Goal: Information Seeking & Learning: Learn about a topic

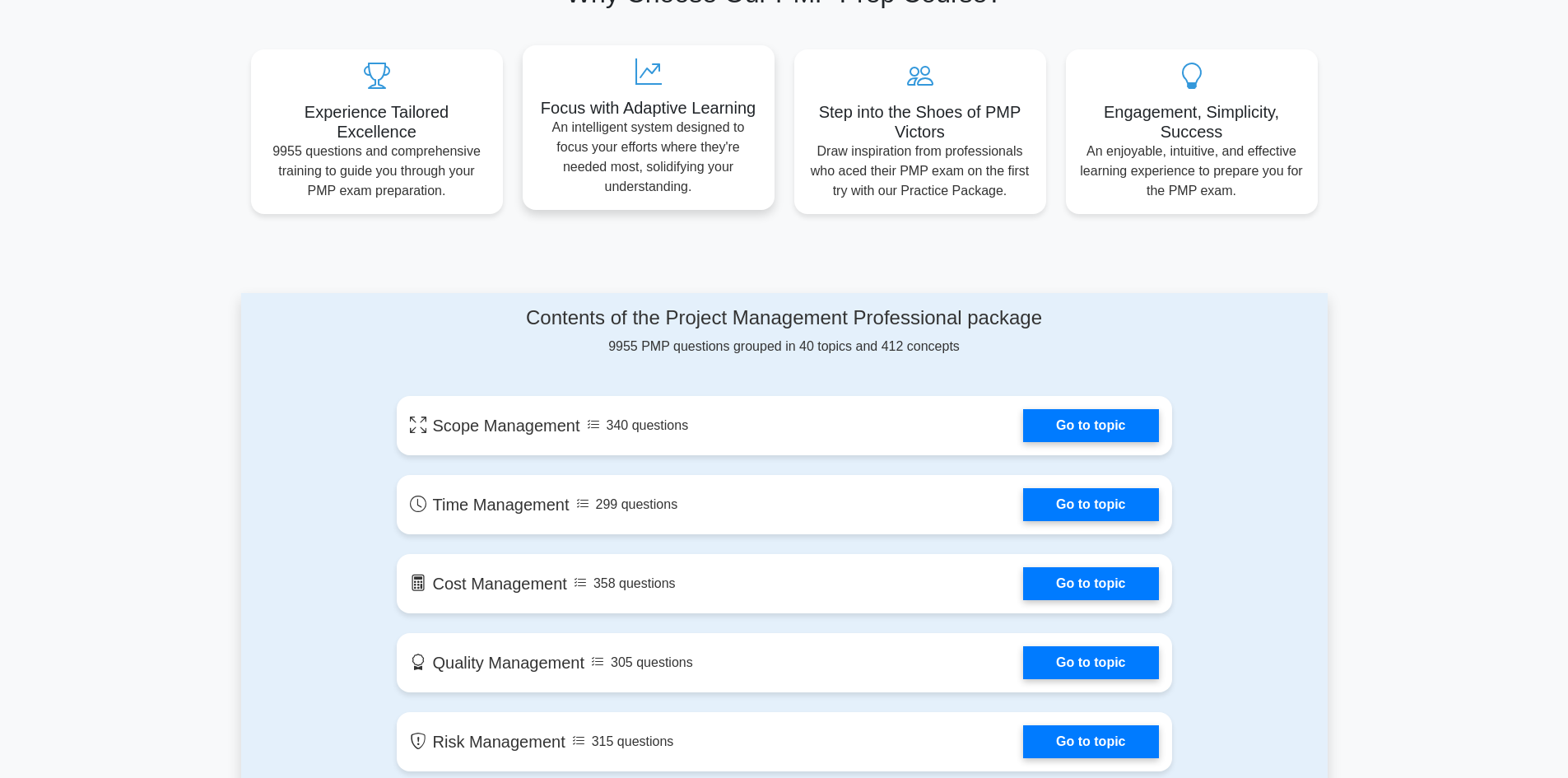
scroll to position [659, 0]
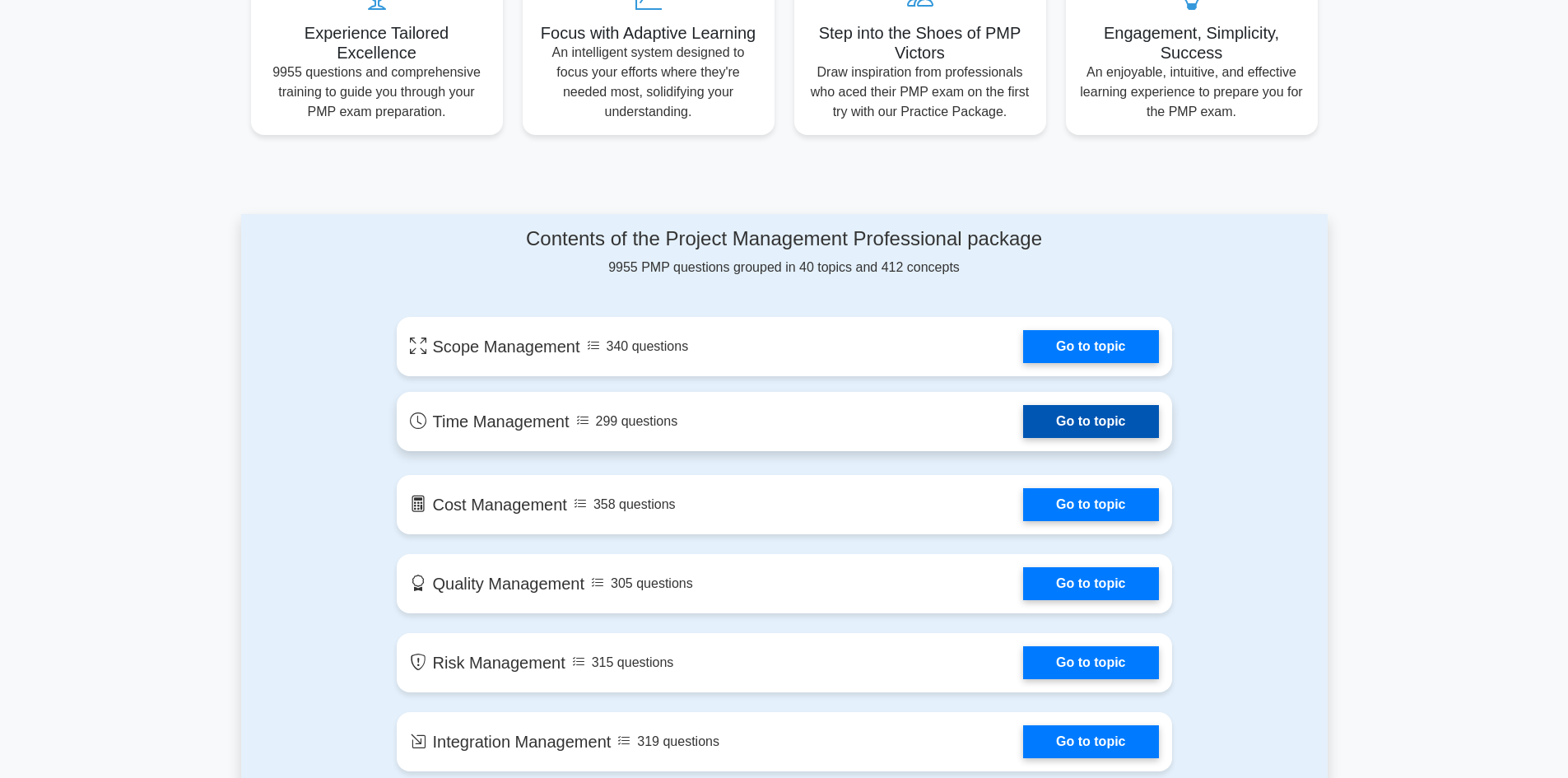
click at [1077, 430] on link "Go to topic" at bounding box center [1090, 421] width 135 height 33
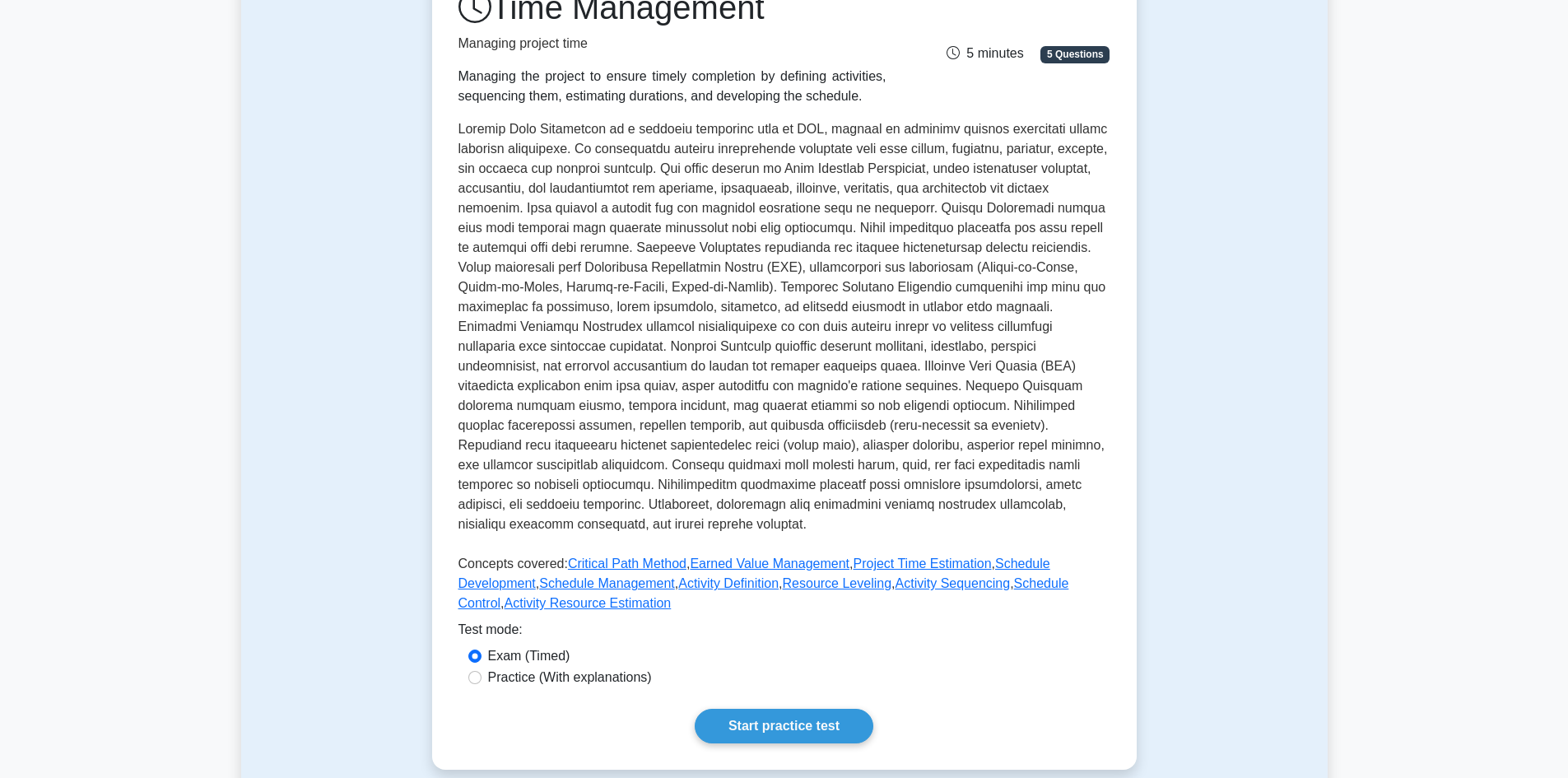
scroll to position [247, 0]
click at [774, 718] on link "Start practice test" at bounding box center [784, 724] width 179 height 35
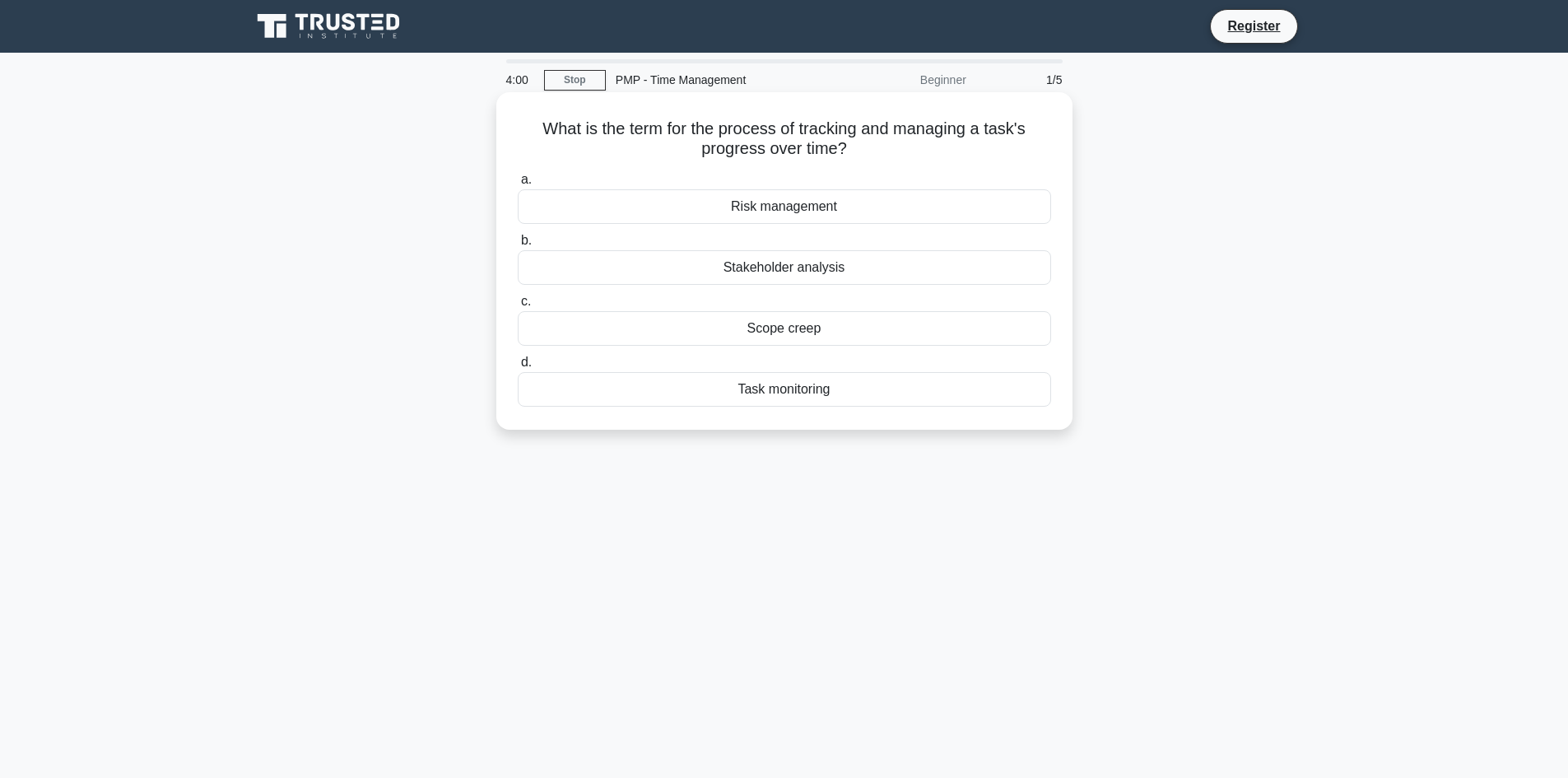
drag, startPoint x: 536, startPoint y: 123, endPoint x: 857, endPoint y: 152, distance: 322.3
click at [857, 152] on h5 "What is the term for the process of tracking and managing a task's progress ove…" at bounding box center [784, 139] width 536 height 41
click at [857, 152] on icon ".spinner_0XTQ{transform-origin:center;animation:spinner_y6GP .75s linear infini…" at bounding box center [857, 150] width 20 height 20
drag, startPoint x: 533, startPoint y: 130, endPoint x: 859, endPoint y: 162, distance: 327.6
click at [855, 162] on div "What is the term for the process of tracking and managing a task's progress ove…" at bounding box center [784, 260] width 563 height 324
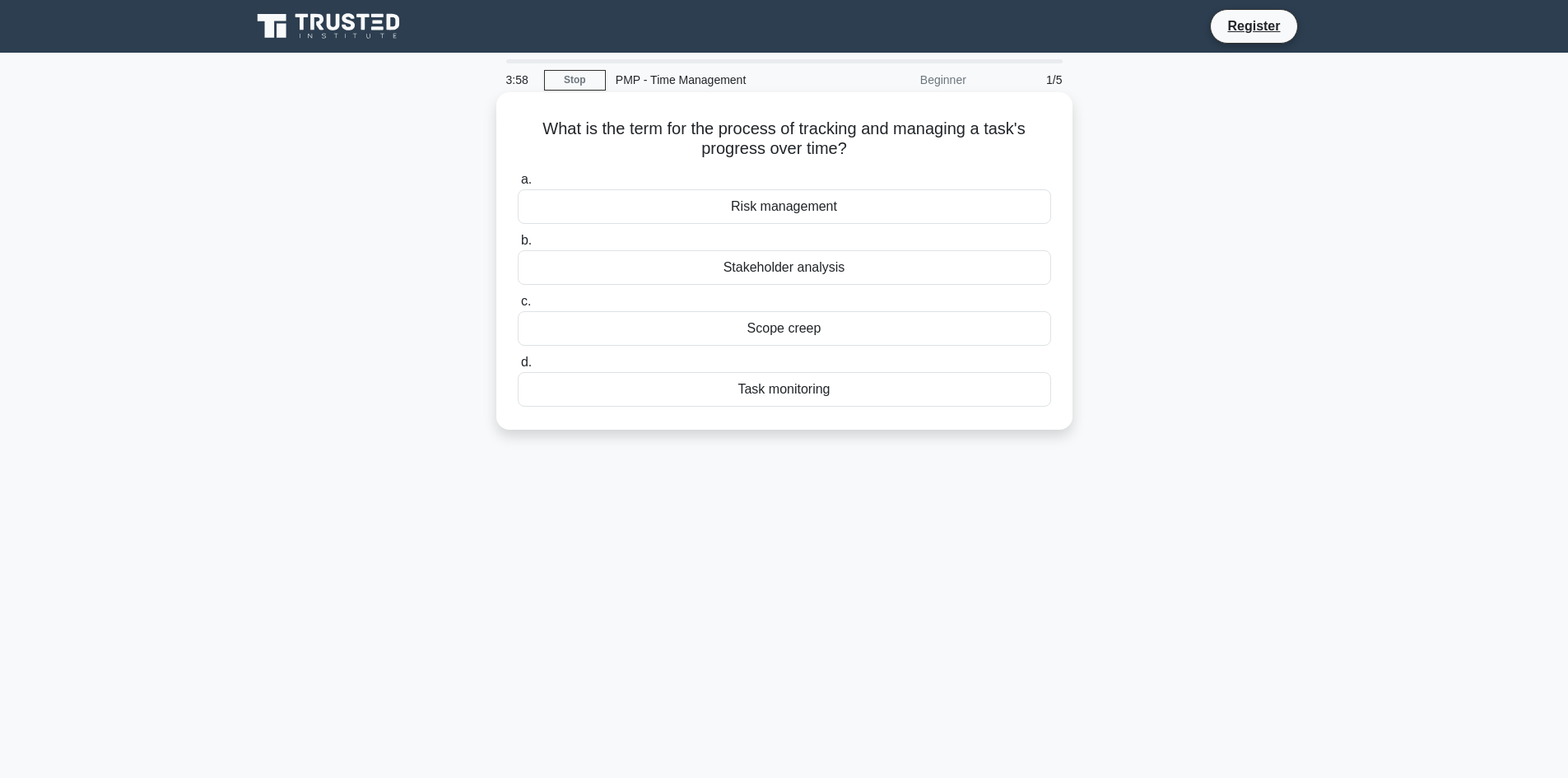
click at [863, 155] on icon ".spinner_0XTQ{transform-origin:center;animation:spinner_y6GP .75s linear infini…" at bounding box center [857, 150] width 20 height 20
drag, startPoint x: 539, startPoint y: 129, endPoint x: 892, endPoint y: 145, distance: 353.4
click at [892, 145] on h5 "What is the term for the process of tracking and managing a task's progress ove…" at bounding box center [784, 139] width 536 height 41
click at [875, 147] on h5 "What is the term for the process of tracking and managing a task's progress ove…" at bounding box center [784, 139] width 536 height 41
drag, startPoint x: 536, startPoint y: 125, endPoint x: 869, endPoint y: 156, distance: 334.4
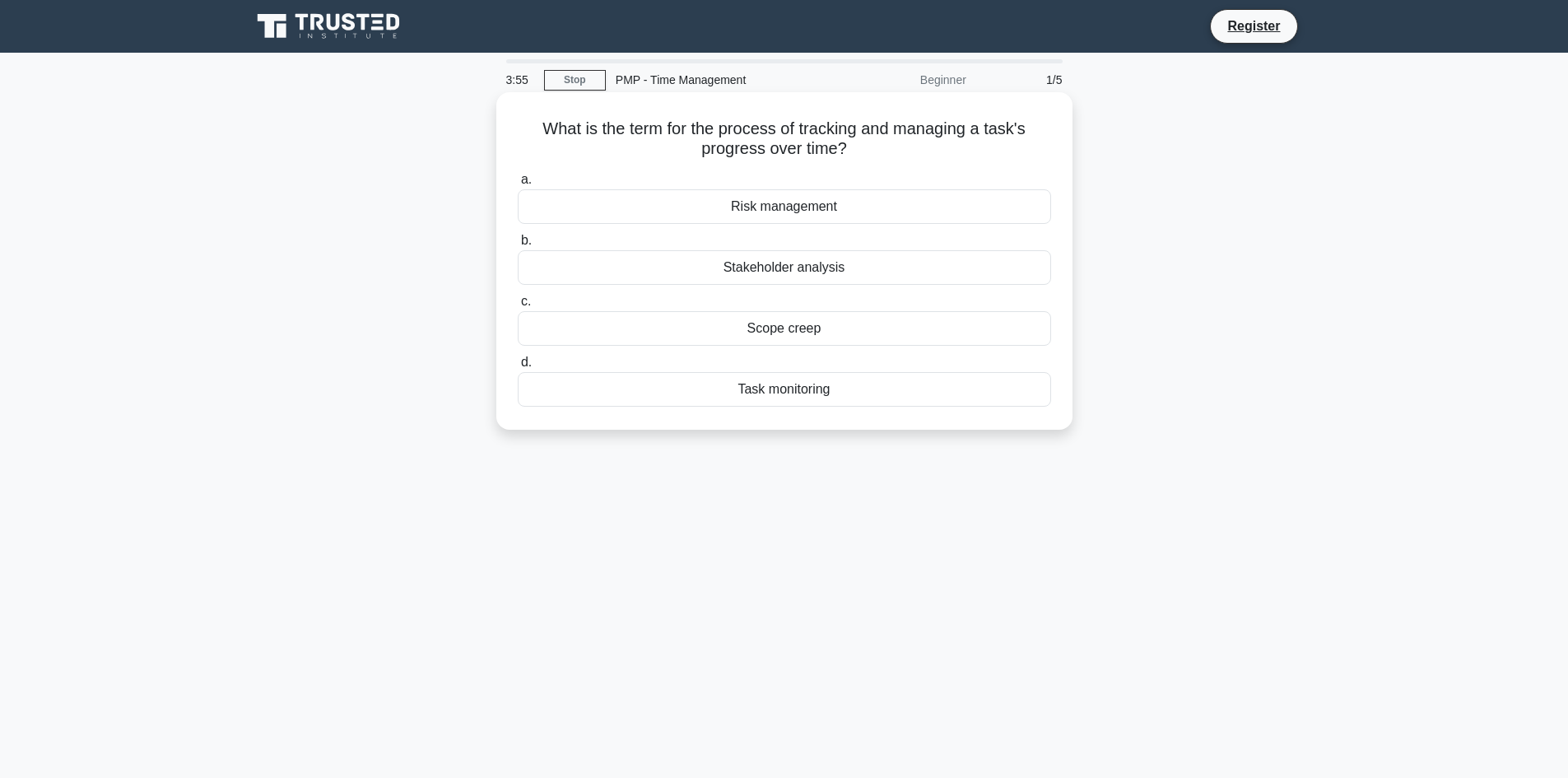
click at [869, 156] on h5 "What is the term for the process of tracking and managing a task's progress ove…" at bounding box center [784, 139] width 536 height 41
click at [867, 152] on icon ".spinner_0XTQ{transform-origin:center;animation:spinner_y6GP .75s linear infini…" at bounding box center [857, 150] width 20 height 20
drag, startPoint x: 534, startPoint y: 124, endPoint x: 863, endPoint y: 162, distance: 331.2
click at [863, 162] on div "What is the term for the process of tracking and managing a task's progress ove…" at bounding box center [784, 260] width 563 height 324
click at [854, 155] on icon ".spinner_0XTQ{transform-origin:center;animation:spinner_y6GP .75s linear infini…" at bounding box center [857, 150] width 20 height 20
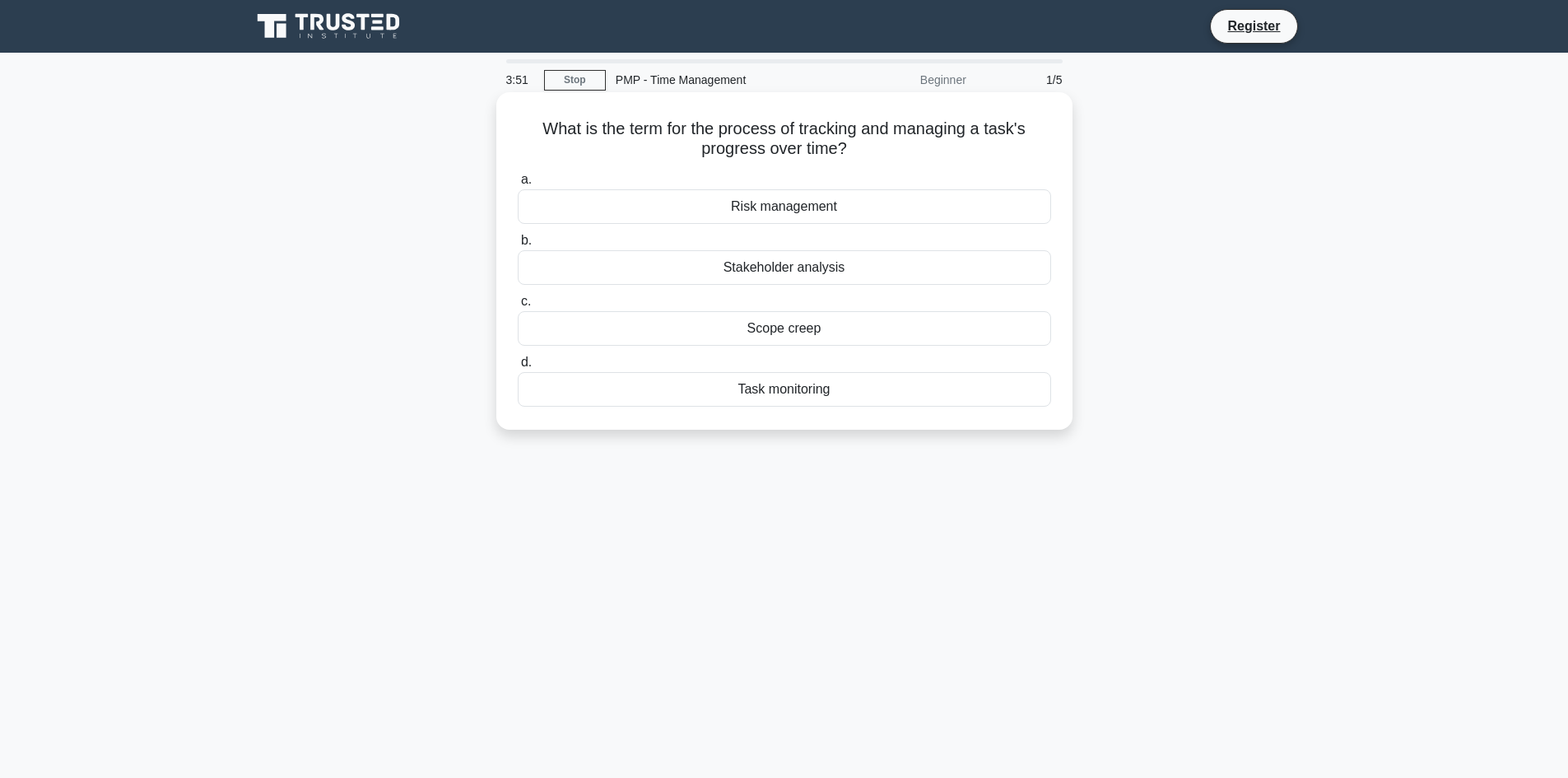
drag, startPoint x: 530, startPoint y: 123, endPoint x: 852, endPoint y: 147, distance: 322.9
click at [852, 147] on h5 "What is the term for the process of tracking and managing a task's progress ove…" at bounding box center [784, 139] width 536 height 41
click at [852, 147] on icon ".spinner_0XTQ{transform-origin:center;animation:spinner_y6GP .75s linear infini…" at bounding box center [857, 150] width 20 height 20
drag, startPoint x: 537, startPoint y: 130, endPoint x: 857, endPoint y: 150, distance: 320.6
click at [857, 150] on h5 "What is the term for the process of tracking and managing a task's progress ove…" at bounding box center [784, 139] width 536 height 41
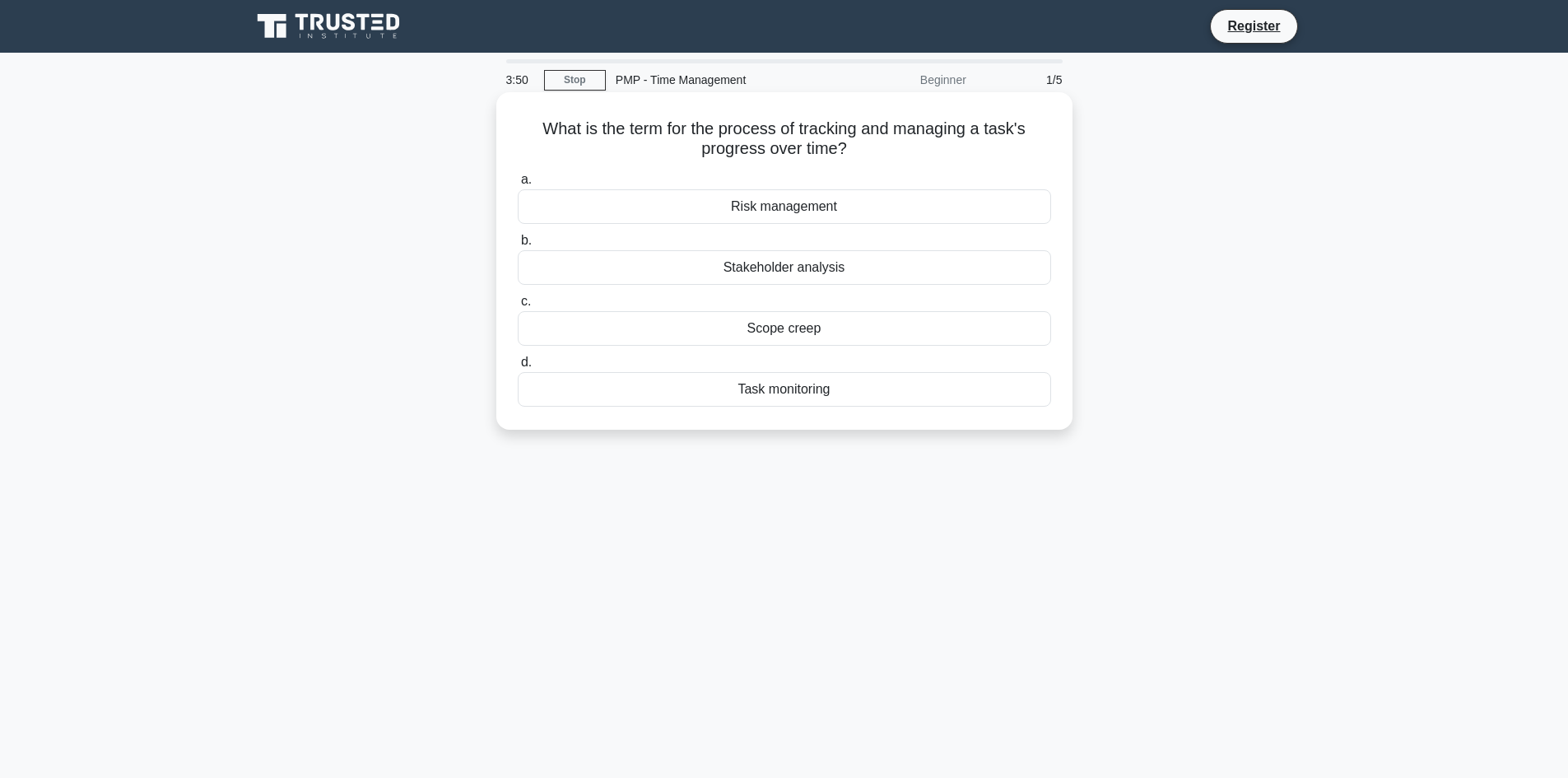
click at [860, 150] on icon ".spinner_0XTQ{transform-origin:center;animation:spinner_y6GP .75s linear infini…" at bounding box center [857, 150] width 20 height 20
drag, startPoint x: 539, startPoint y: 129, endPoint x: 878, endPoint y: 150, distance: 339.6
click at [878, 150] on h5 "What is the term for the process of tracking and managing a task's progress ove…" at bounding box center [784, 139] width 536 height 41
click at [848, 150] on h5 "What is the term for the process of tracking and managing a task's progress ove…" at bounding box center [784, 139] width 536 height 41
drag, startPoint x: 542, startPoint y: 123, endPoint x: 854, endPoint y: 151, distance: 313.3
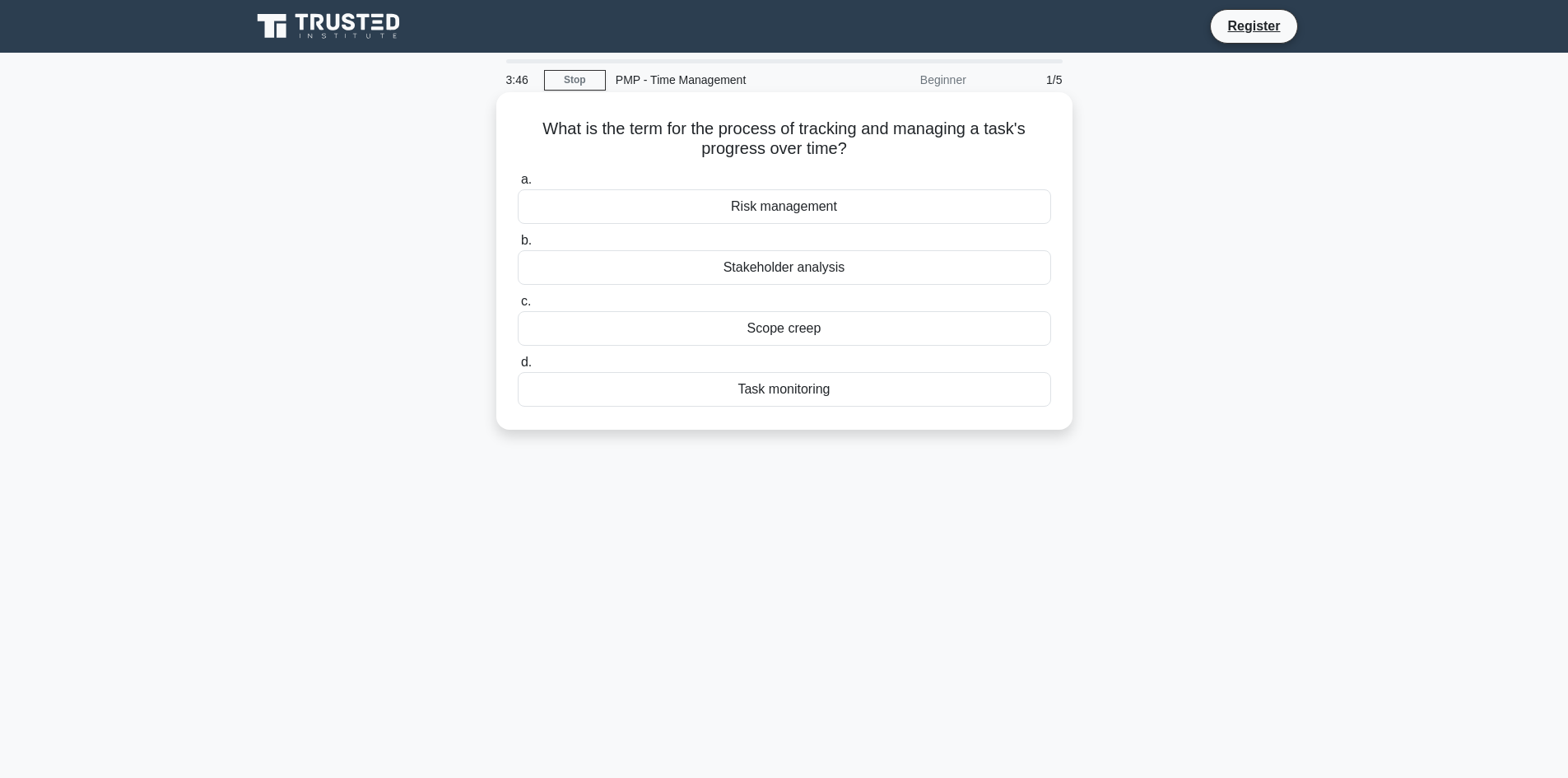
click at [854, 151] on h5 "What is the term for the process of tracking and managing a task's progress ove…" at bounding box center [784, 139] width 536 height 41
click at [854, 151] on icon ".spinner_0XTQ{transform-origin:center;animation:spinner_y6GP .75s linear infini…" at bounding box center [857, 150] width 20 height 20
drag, startPoint x: 535, startPoint y: 130, endPoint x: 857, endPoint y: 150, distance: 322.6
click at [857, 150] on h5 "What is the term for the process of tracking and managing a task's progress ove…" at bounding box center [784, 139] width 536 height 41
click at [857, 150] on icon ".spinner_0XTQ{transform-origin:center;animation:spinner_y6GP .75s linear infini…" at bounding box center [857, 150] width 20 height 20
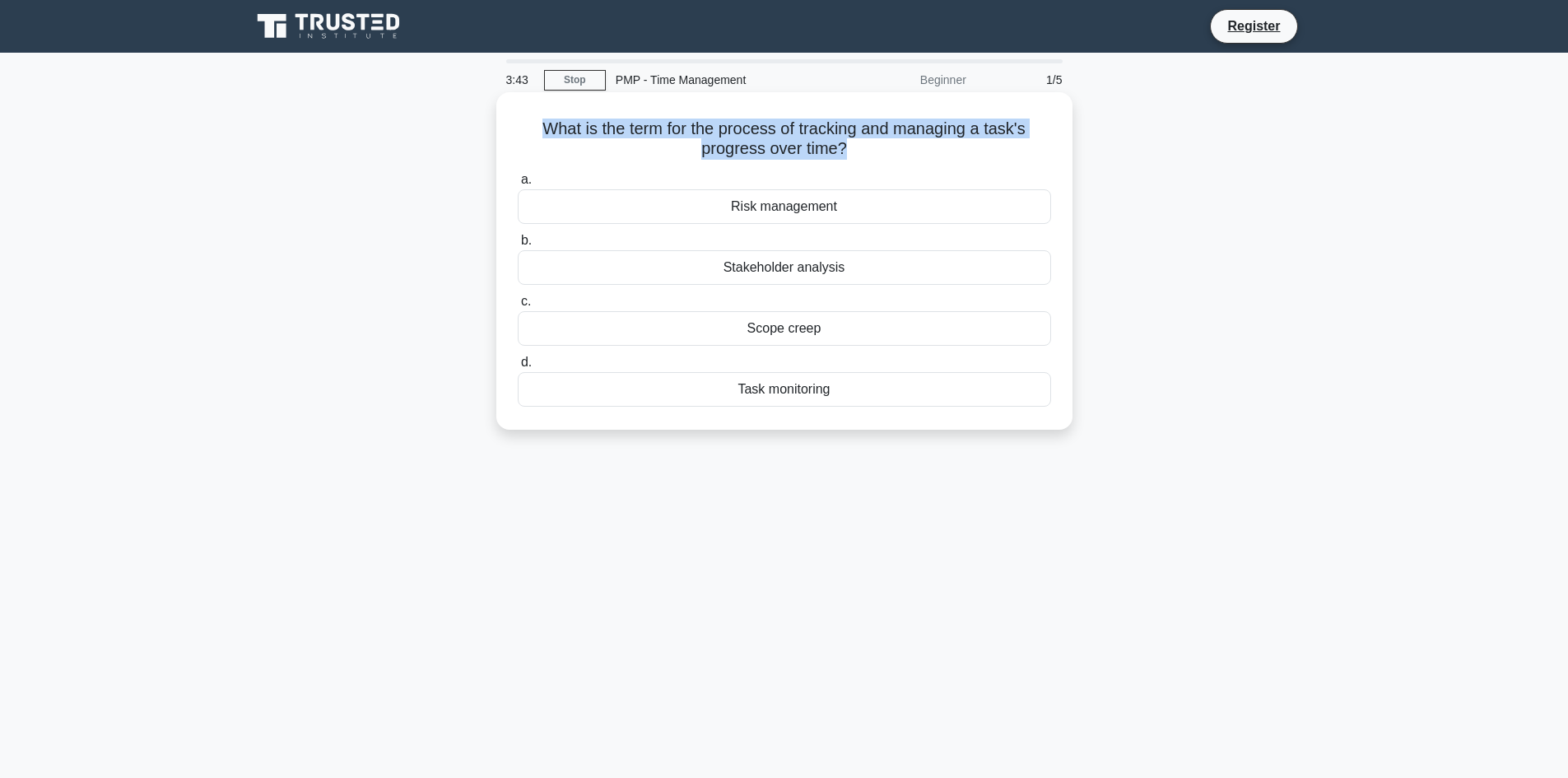
drag, startPoint x: 533, startPoint y: 129, endPoint x: 846, endPoint y: 151, distance: 313.8
click at [846, 151] on h5 "What is the term for the process of tracking and managing a task's progress ove…" at bounding box center [784, 139] width 536 height 41
drag, startPoint x: 544, startPoint y: 130, endPoint x: 882, endPoint y: 148, distance: 338.5
click at [882, 148] on h5 "What is the term for the process of tracking and managing a task's progress ove…" at bounding box center [784, 139] width 536 height 41
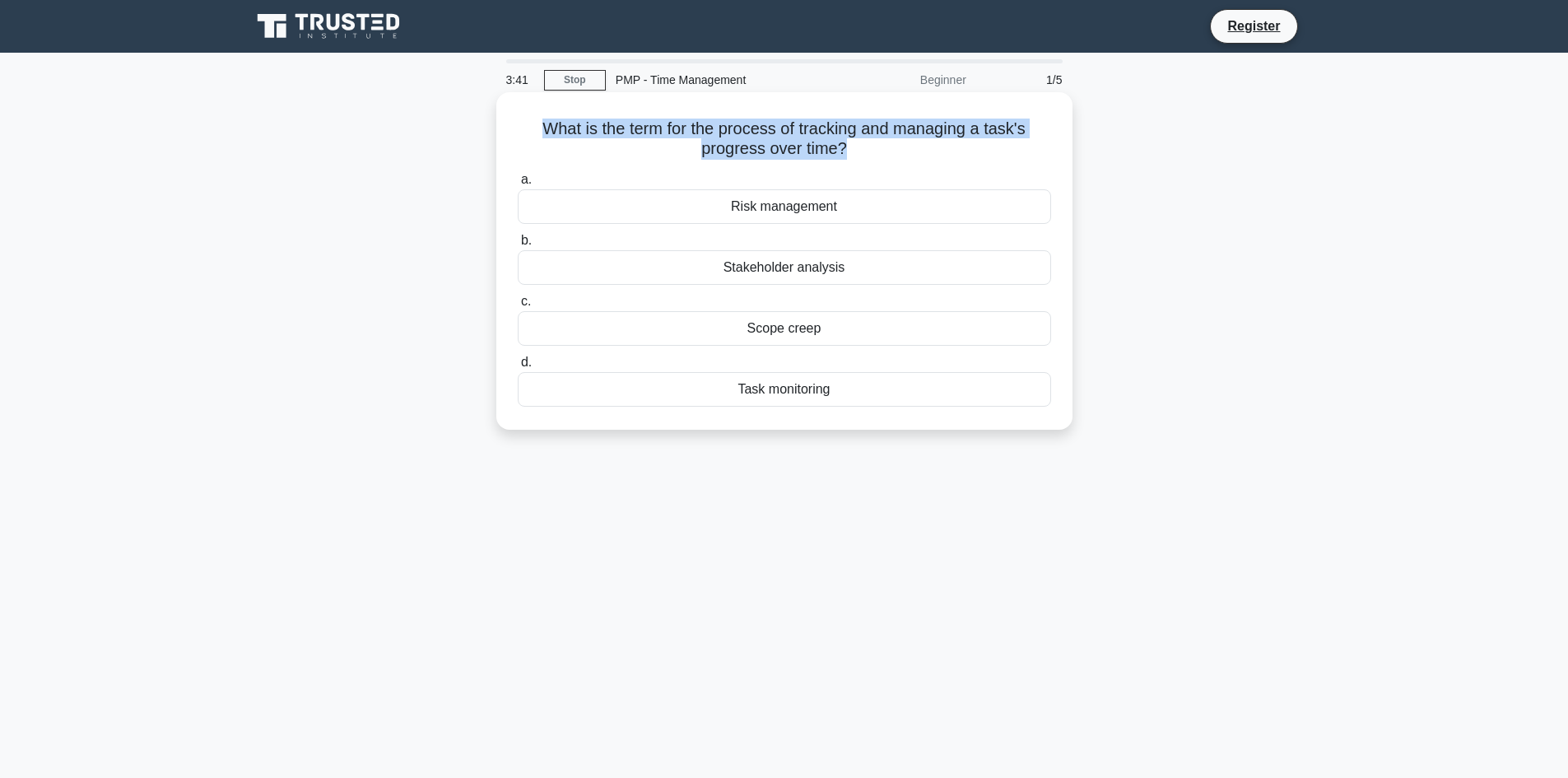
click at [552, 126] on h5 "What is the term for the process of tracking and managing a task's progress ove…" at bounding box center [784, 139] width 536 height 41
drag, startPoint x: 539, startPoint y: 126, endPoint x: 870, endPoint y: 143, distance: 331.4
click at [869, 143] on h5 "What is the term for the process of tracking and managing a task's progress ove…" at bounding box center [784, 139] width 536 height 41
click at [738, 392] on div "Task monitoring" at bounding box center [784, 389] width 534 height 35
click at [517, 368] on input "d. Task monitoring" at bounding box center [517, 363] width 0 height 11
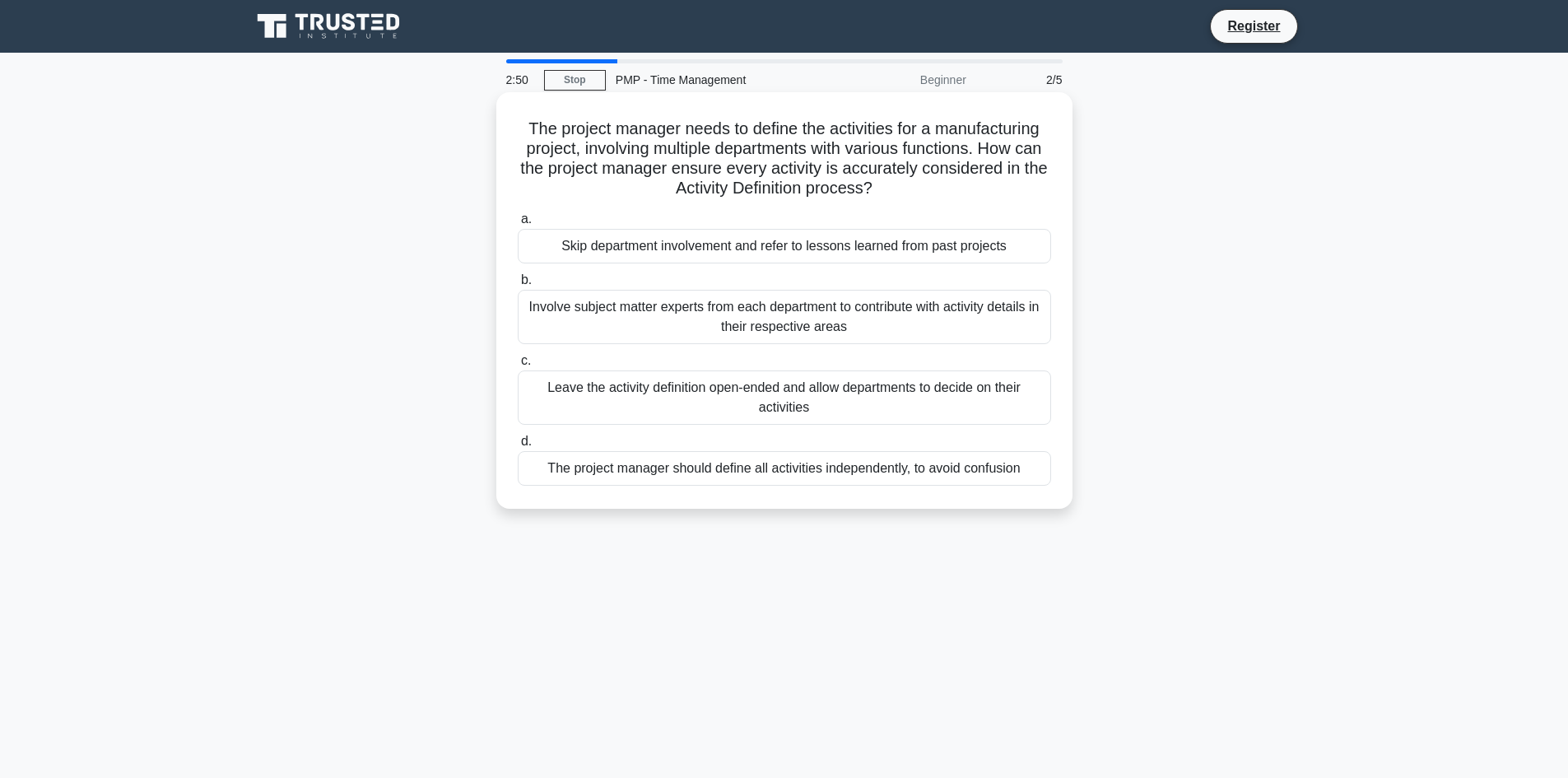
click at [660, 469] on div "The project manager should define all activities independently, to avoid confus…" at bounding box center [784, 468] width 534 height 35
click at [517, 447] on input "d. The project manager should define all activities independently, to avoid con…" at bounding box center [517, 441] width 0 height 11
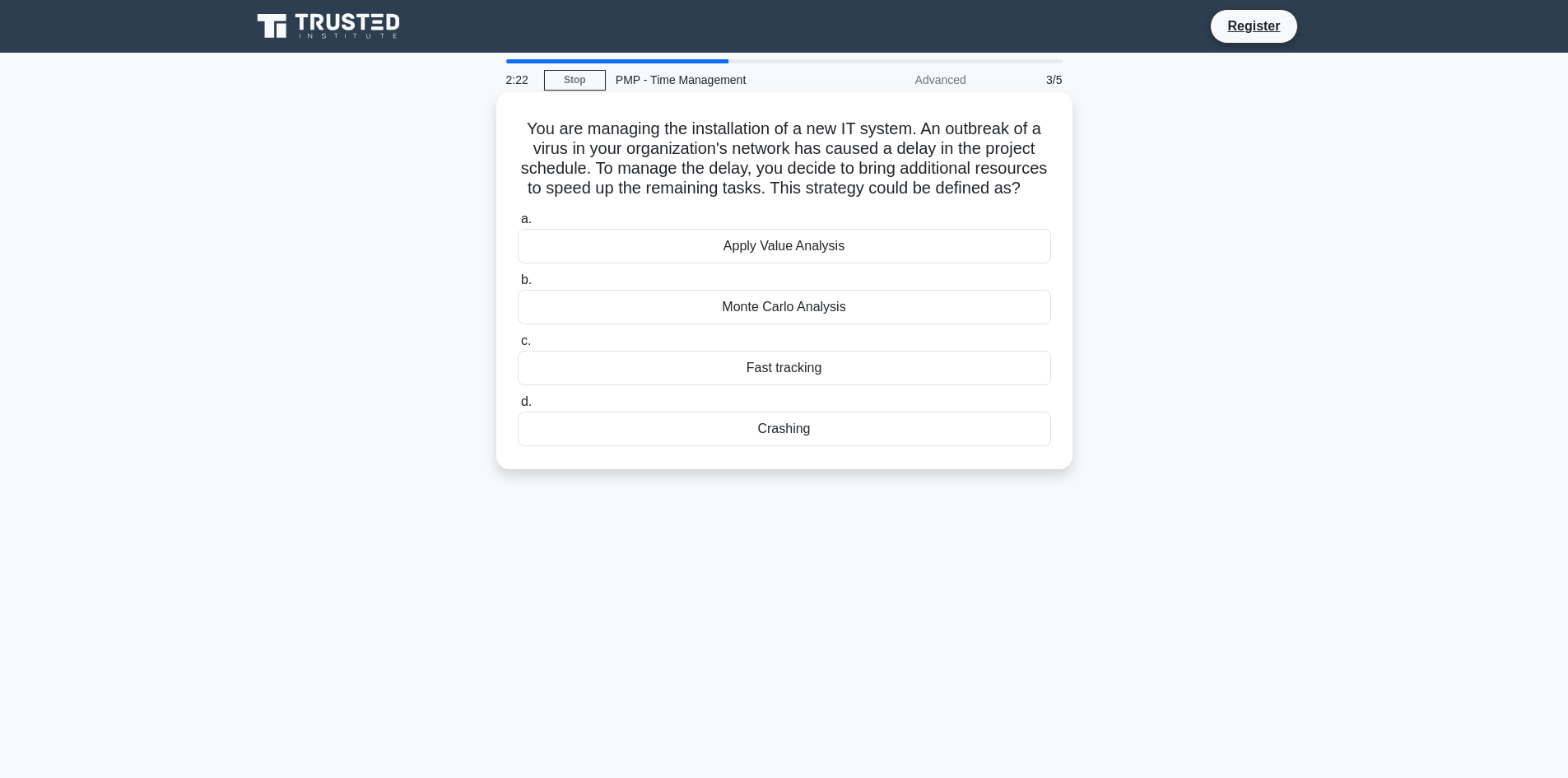
click at [758, 378] on div "Fast tracking" at bounding box center [784, 368] width 534 height 35
click at [517, 347] on input "c. Fast tracking" at bounding box center [517, 341] width 0 height 11
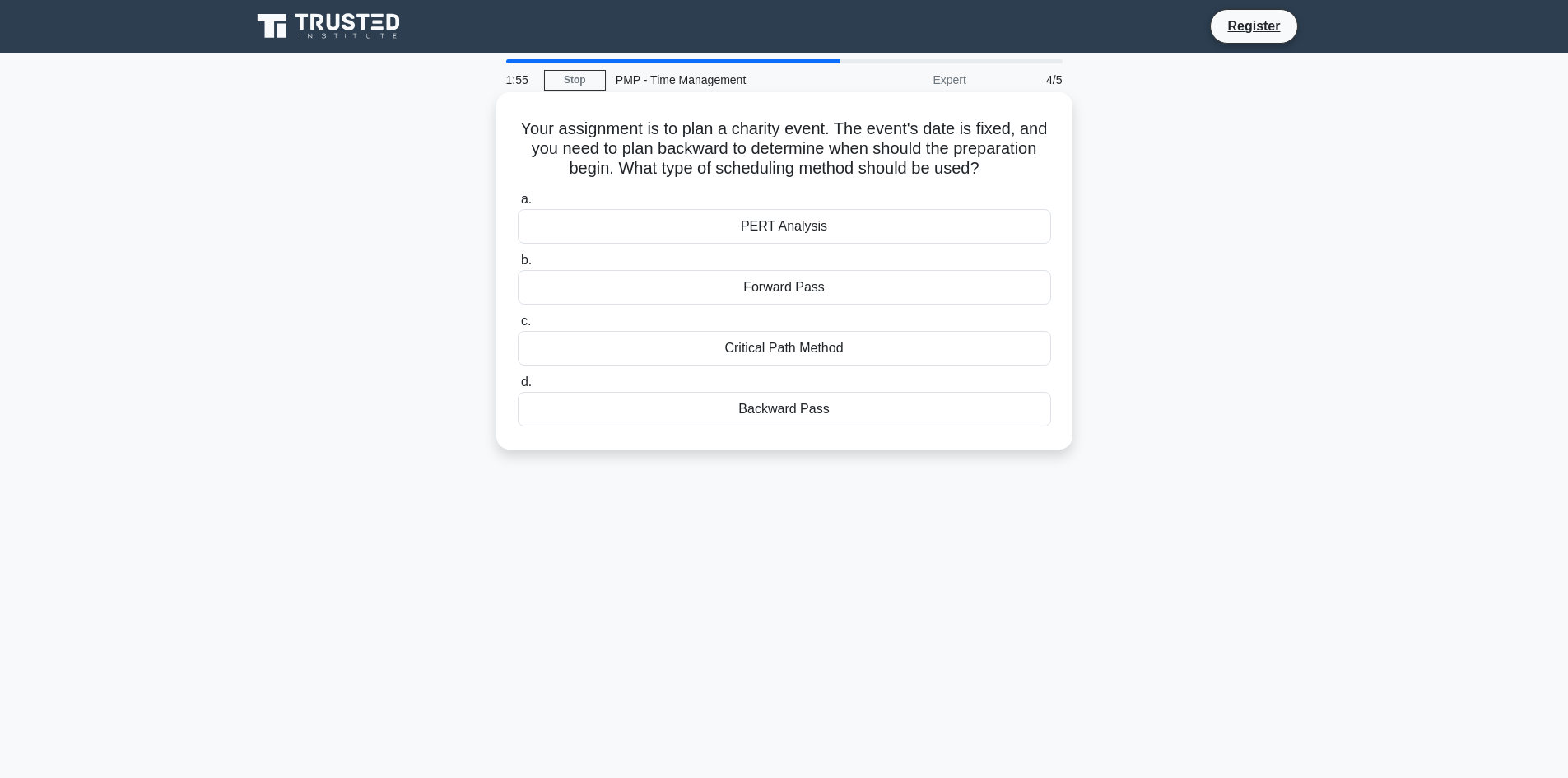
click at [833, 343] on div "Critical Path Method" at bounding box center [784, 348] width 534 height 35
click at [517, 327] on input "c. Critical Path Method" at bounding box center [517, 321] width 0 height 11
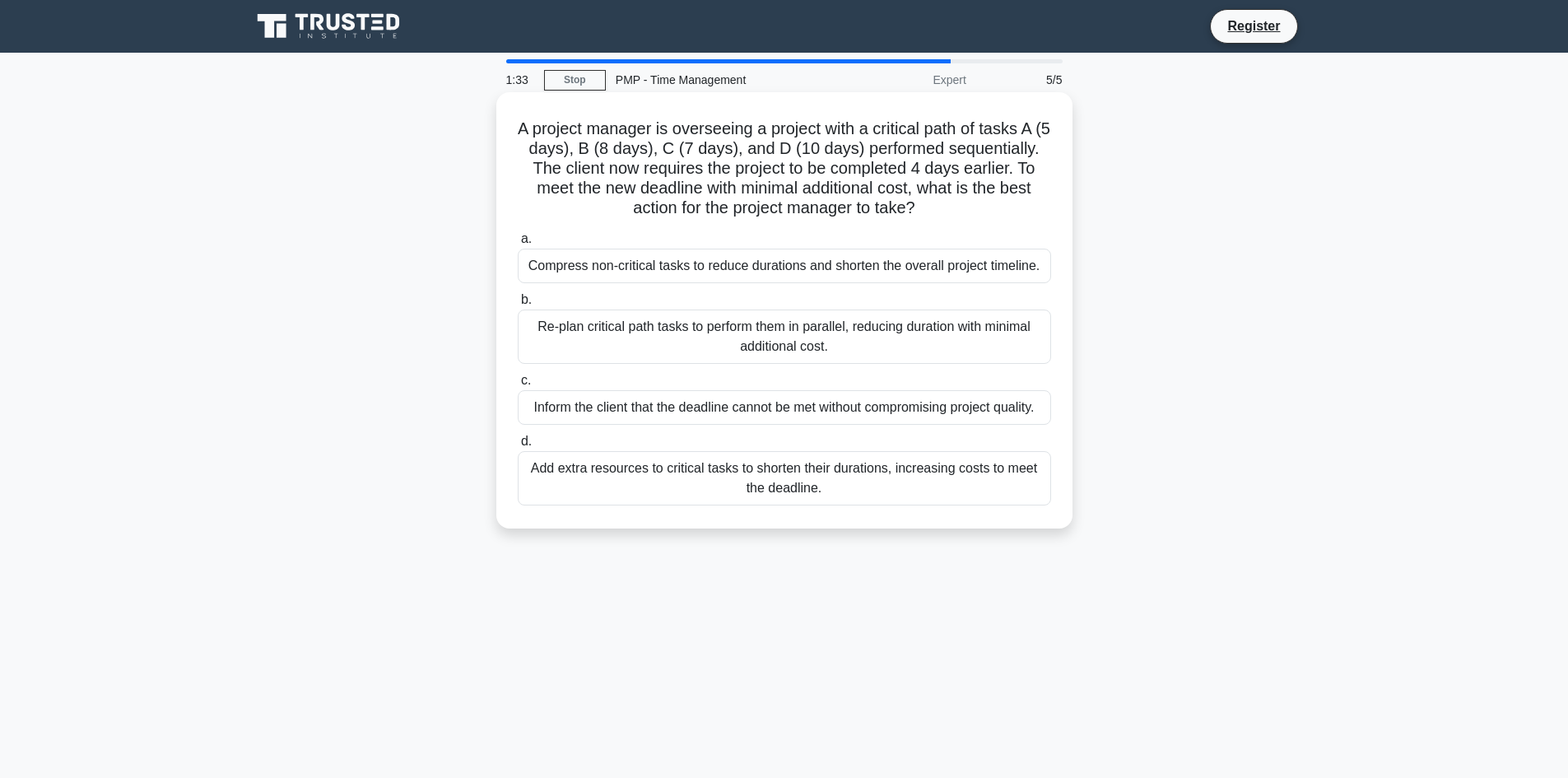
click at [671, 420] on div "Inform the client that the deadline cannot be met without compromising project …" at bounding box center [784, 408] width 534 height 35
click at [517, 386] on input "c. Inform the client that the deadline cannot be met without compromising proje…" at bounding box center [517, 380] width 0 height 11
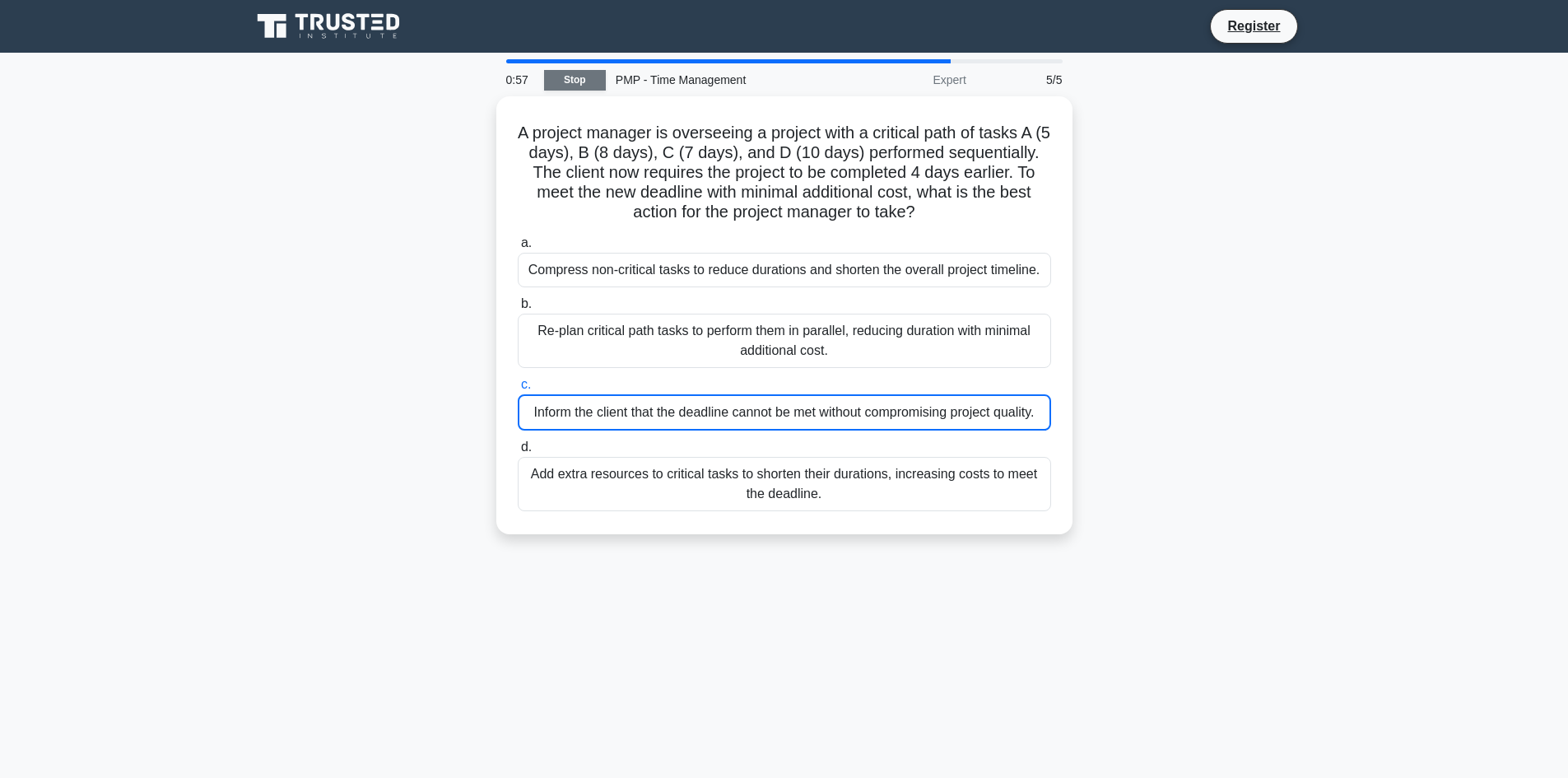
click at [582, 88] on link "Stop" at bounding box center [575, 80] width 62 height 21
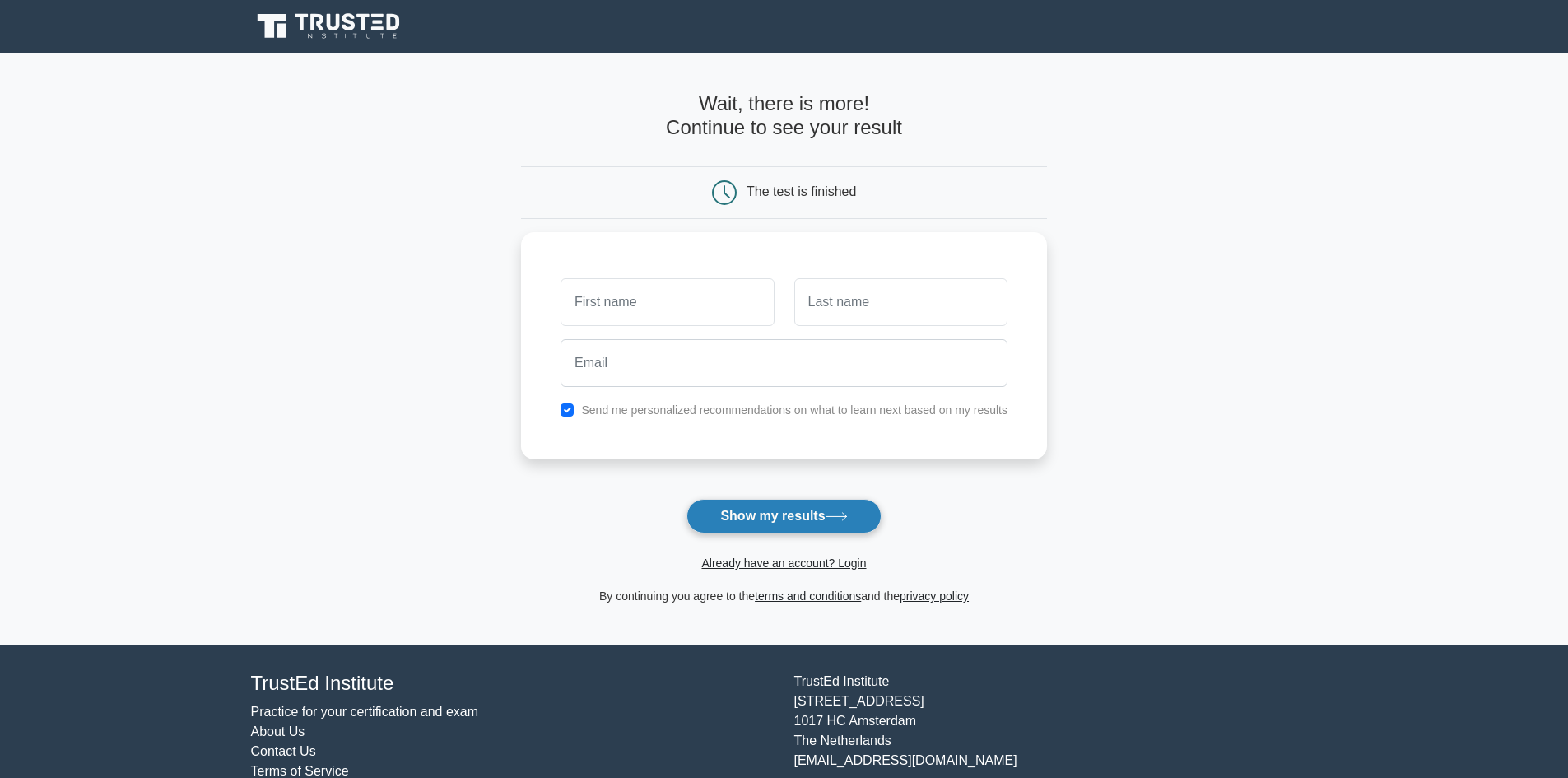
click at [815, 532] on button "Show my results" at bounding box center [783, 516] width 194 height 35
type input "d"
type input "charlie"
click at [859, 295] on input "text" at bounding box center [901, 297] width 213 height 47
click at [567, 411] on input "checkbox" at bounding box center [566, 406] width 13 height 13
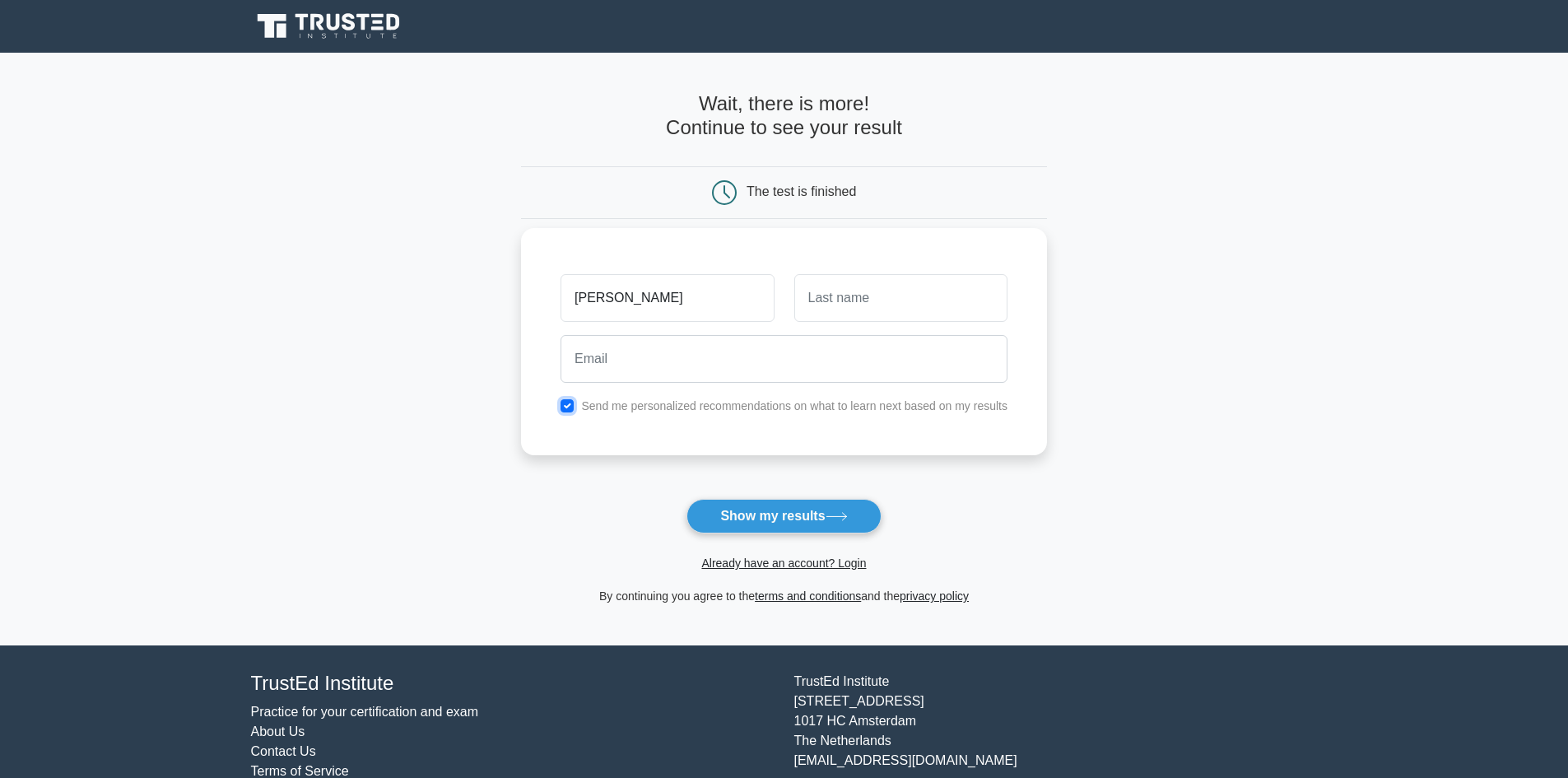
checkbox input "false"
click at [834, 313] on input "text" at bounding box center [901, 297] width 213 height 47
type input "prabu"
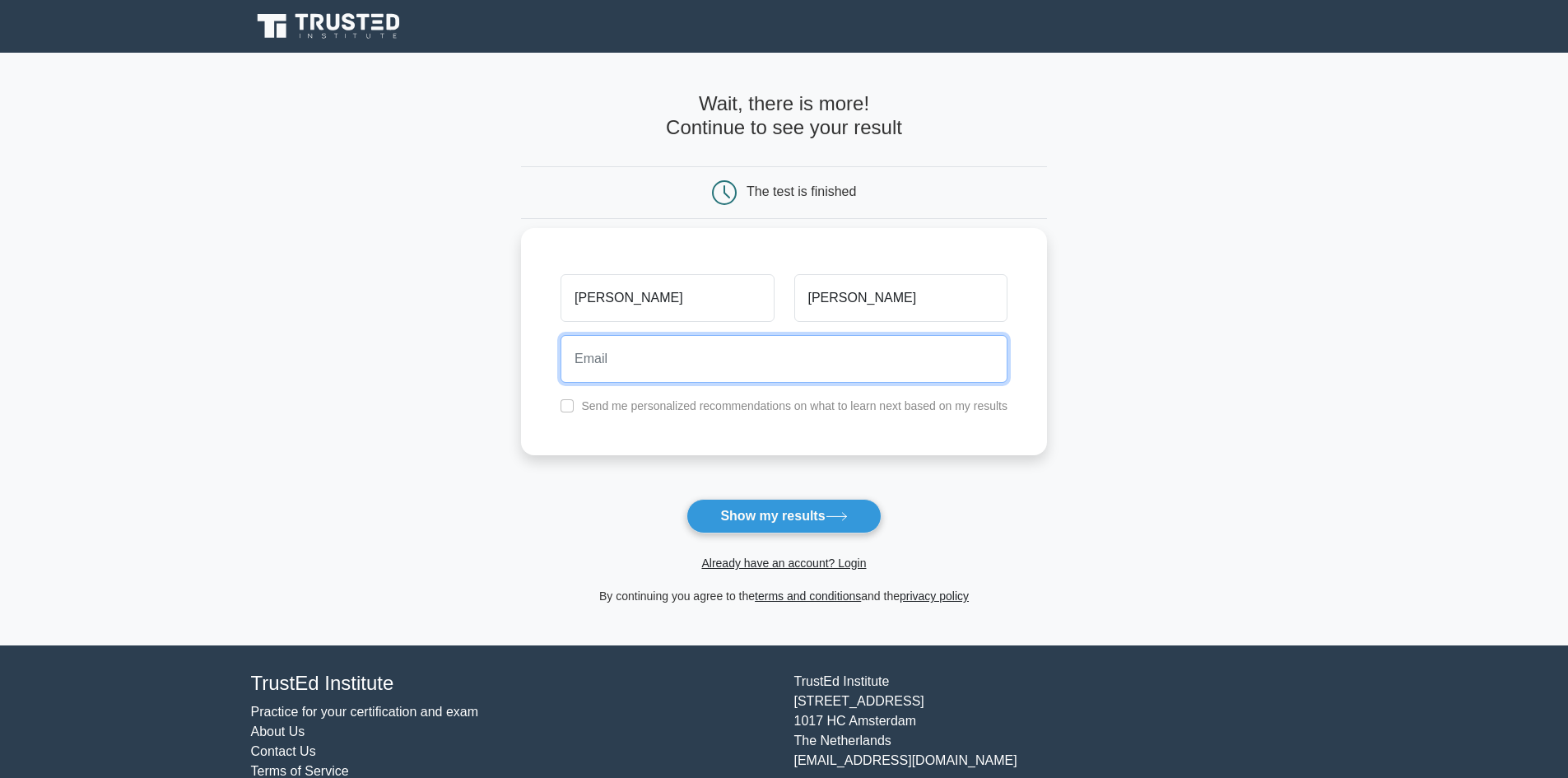
click at [793, 340] on input "email" at bounding box center [784, 358] width 447 height 47
type input "prabu607@gmail.com"
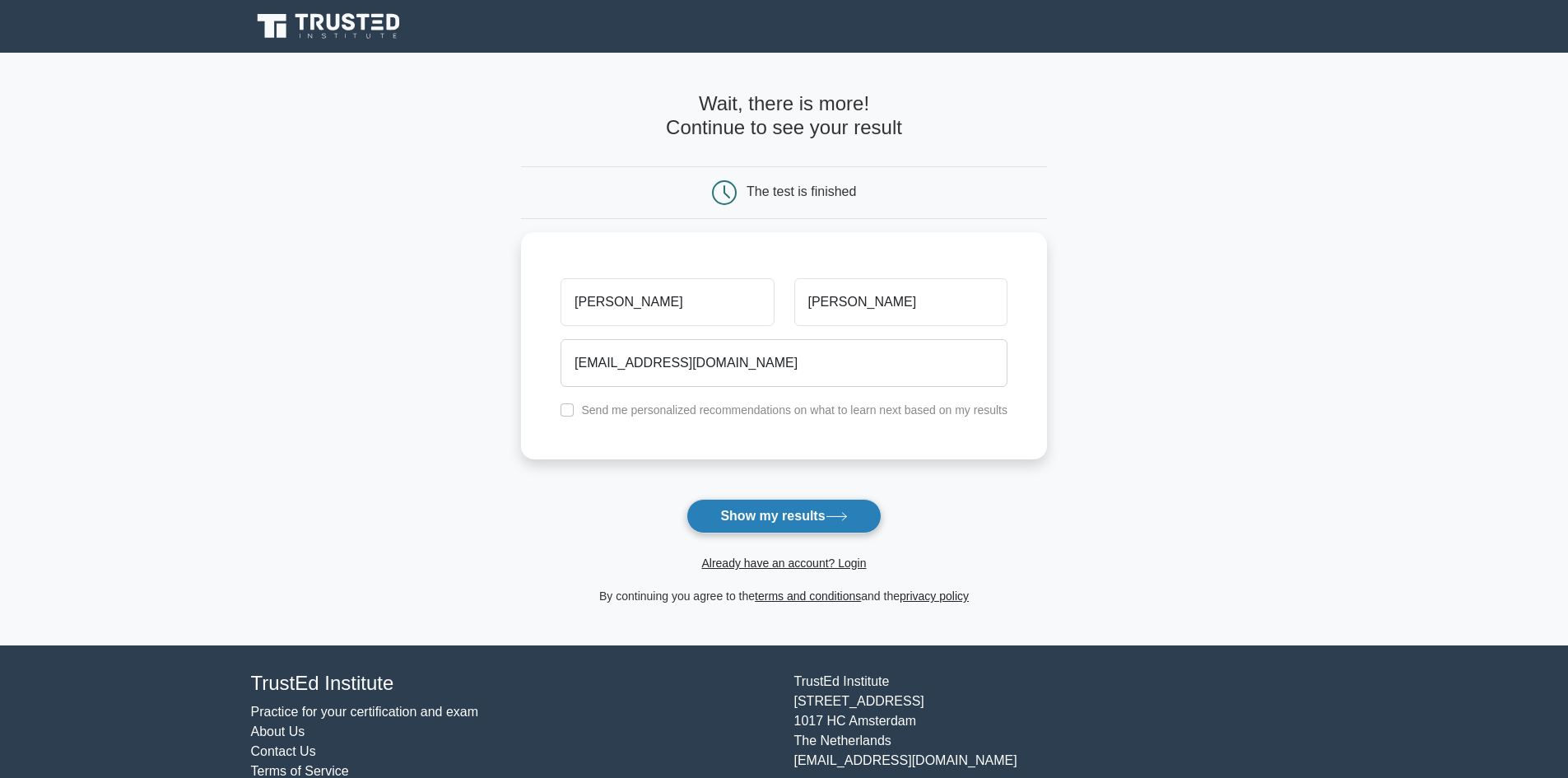
click at [762, 525] on button "Show my results" at bounding box center [783, 516] width 194 height 35
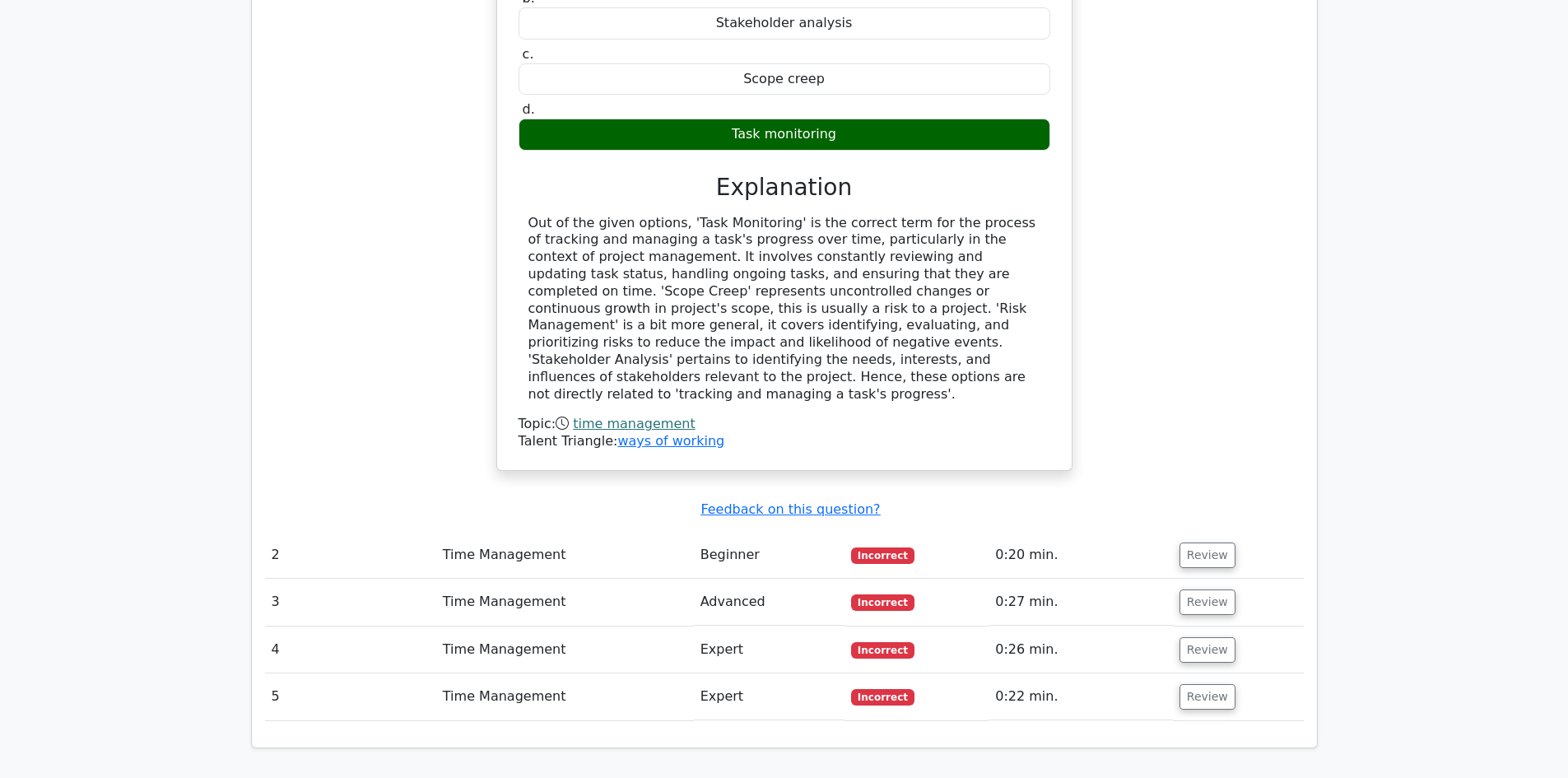
scroll to position [1481, 0]
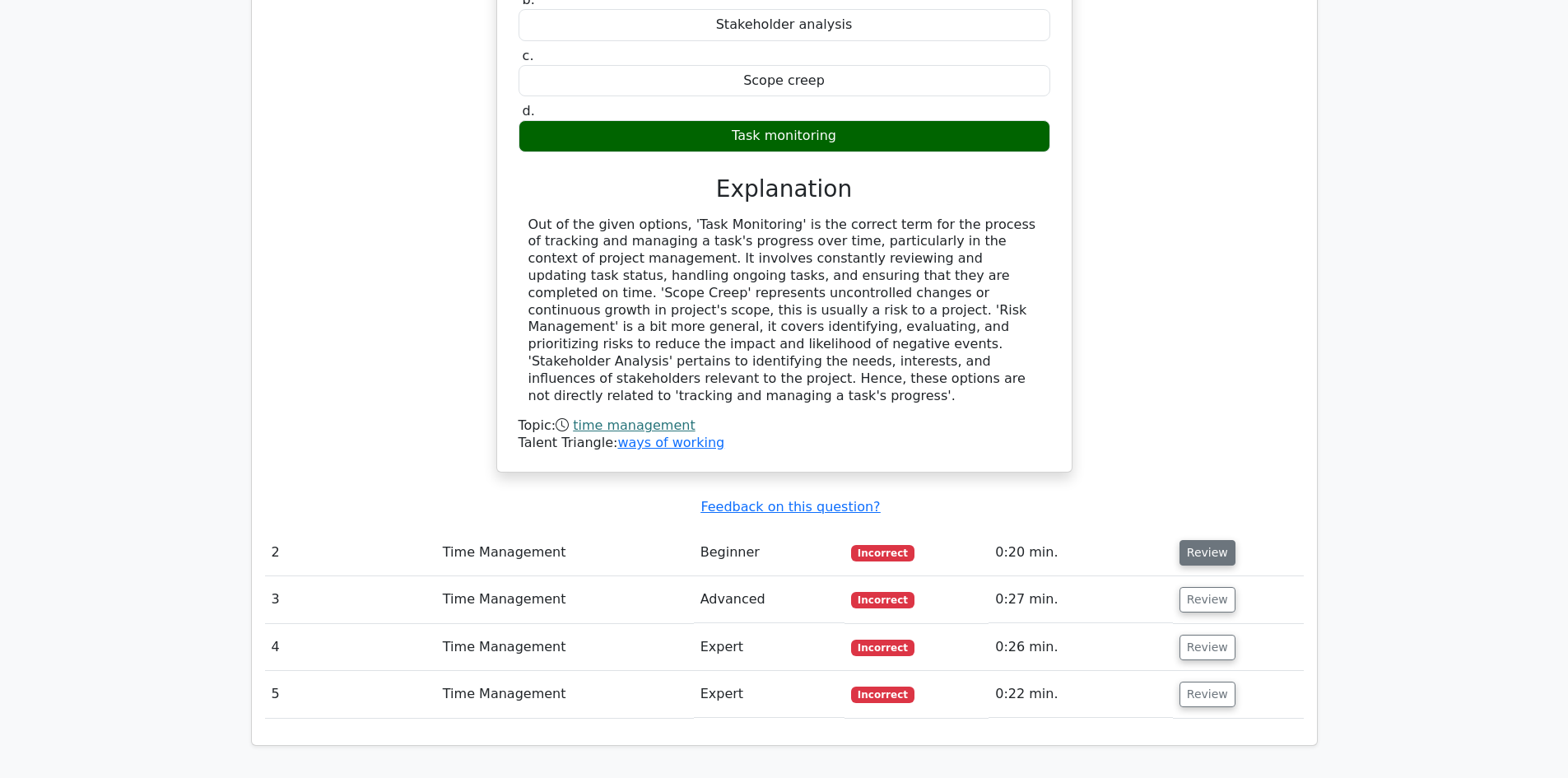
click at [1204, 540] on button "Review" at bounding box center [1207, 553] width 56 height 26
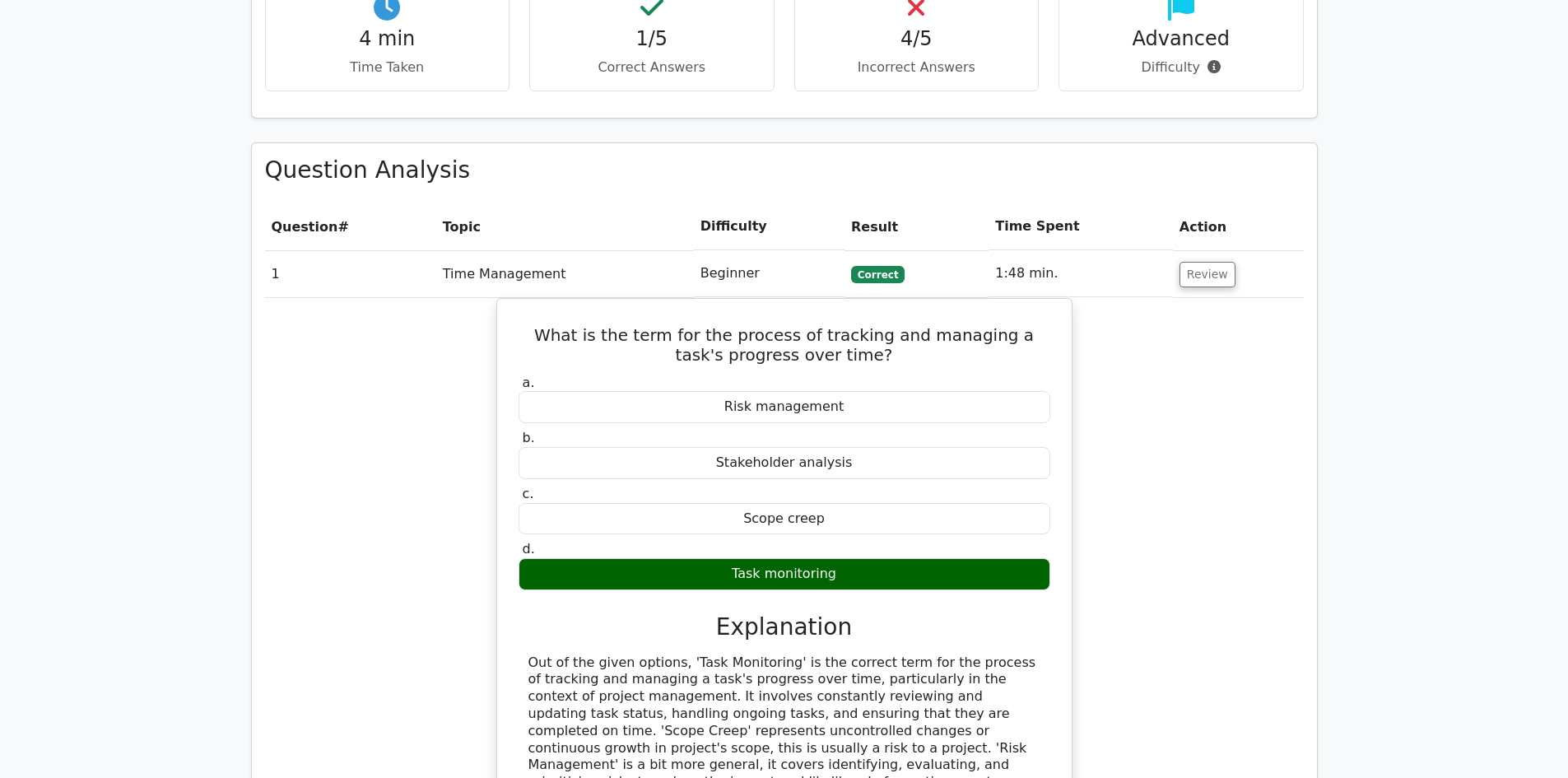
scroll to position [823, 0]
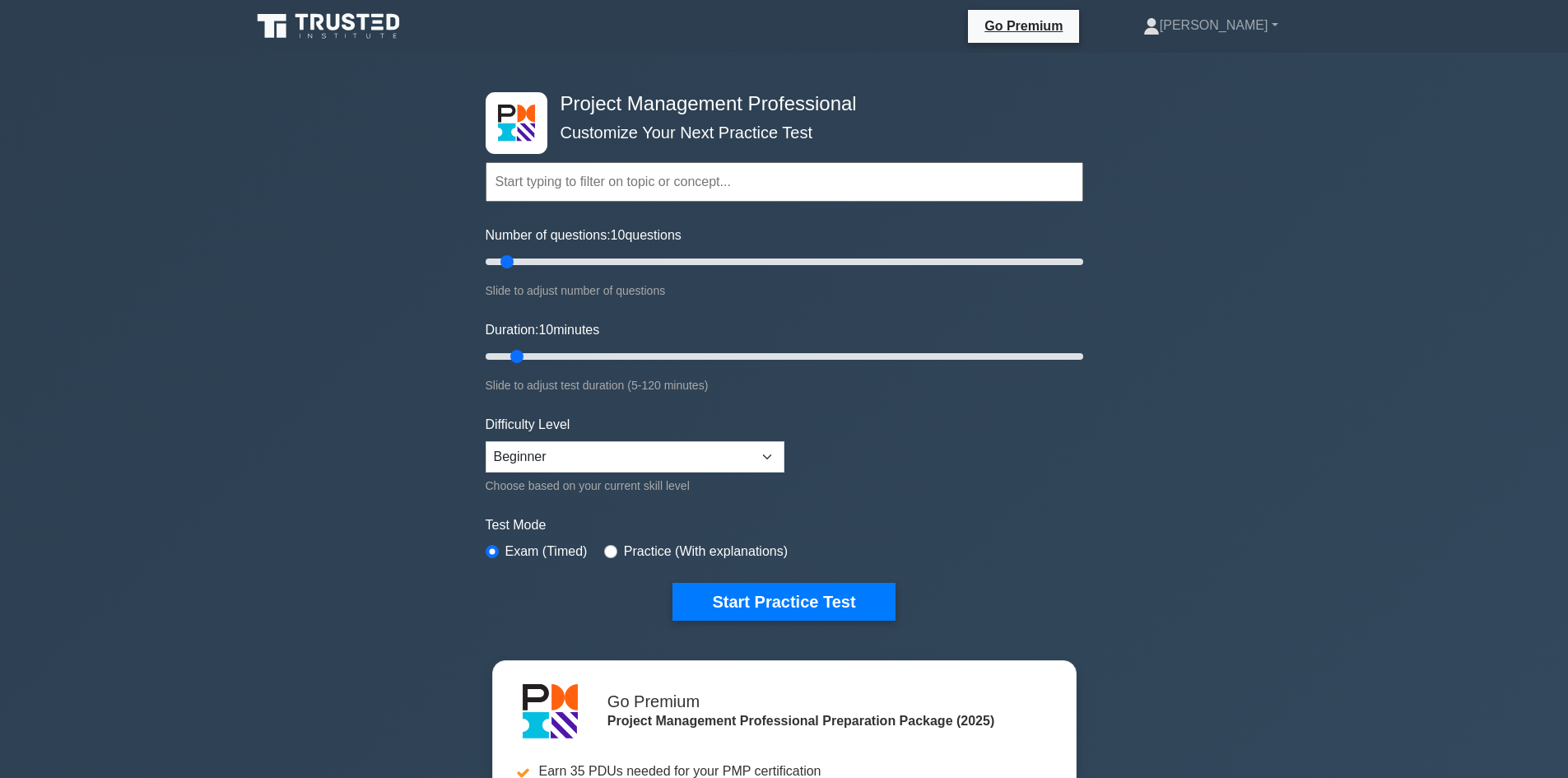
scroll to position [329, 0]
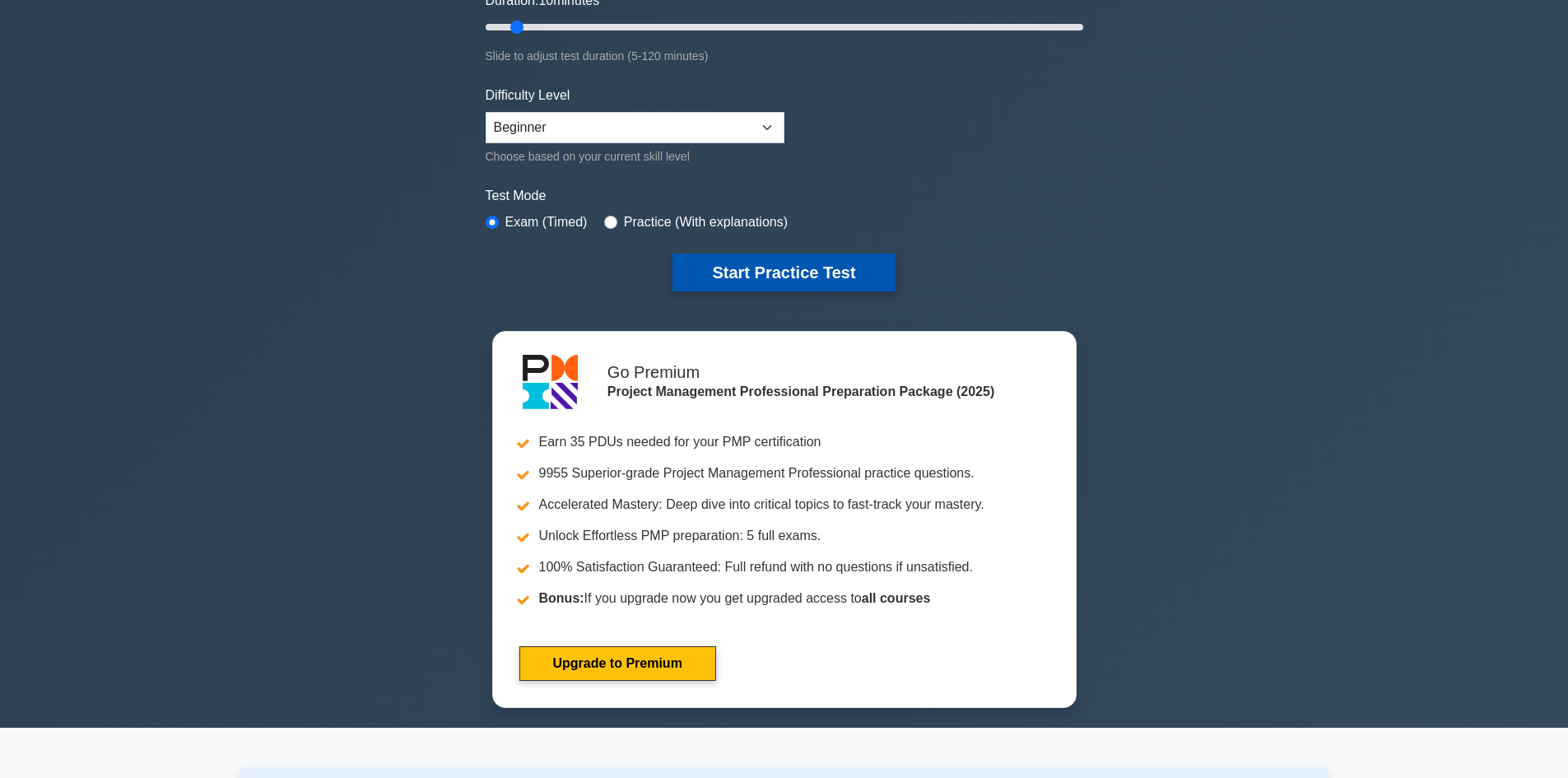
click at [782, 254] on button "Start Practice Test" at bounding box center [784, 272] width 223 height 37
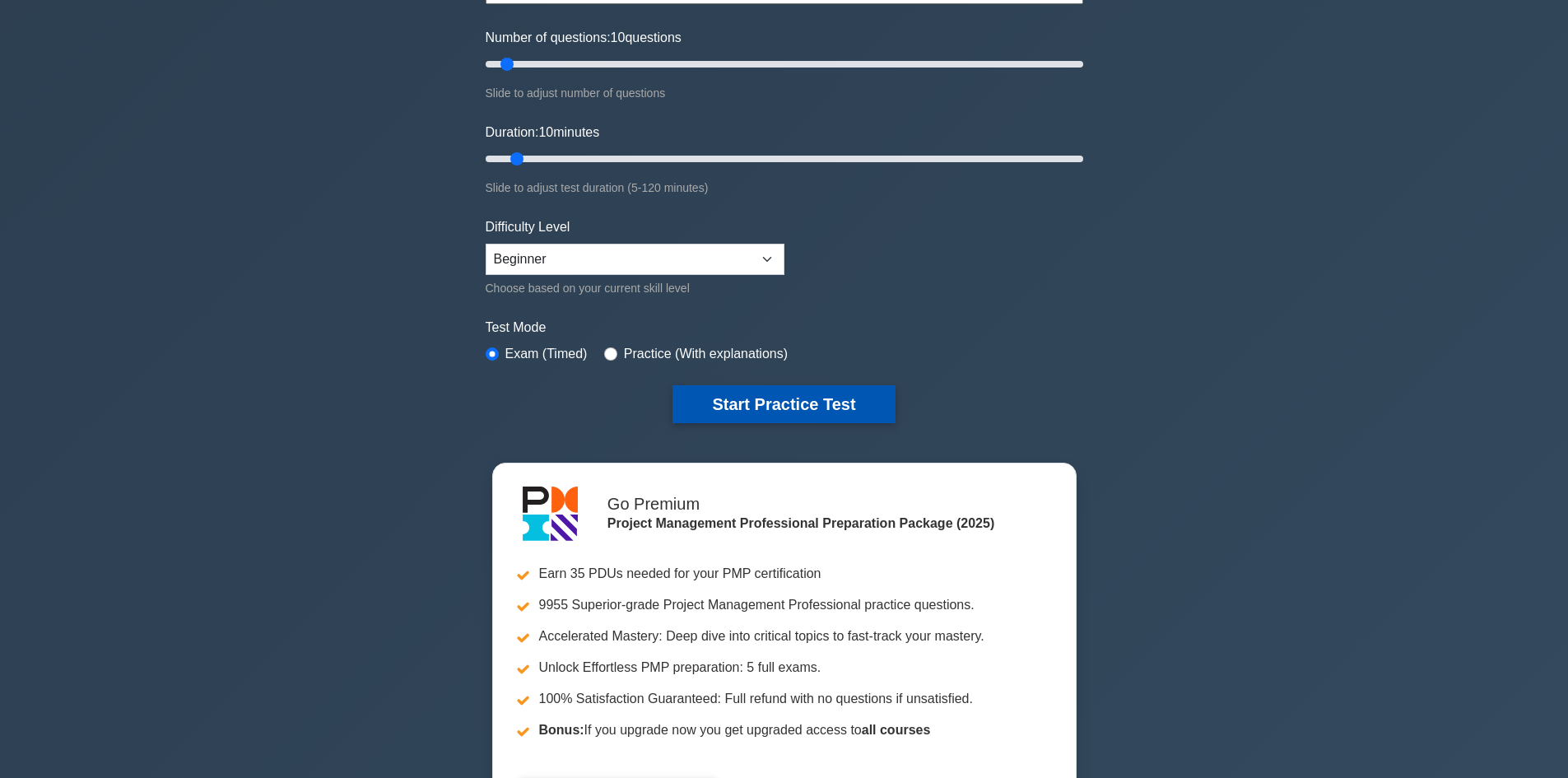
scroll to position [82, 0]
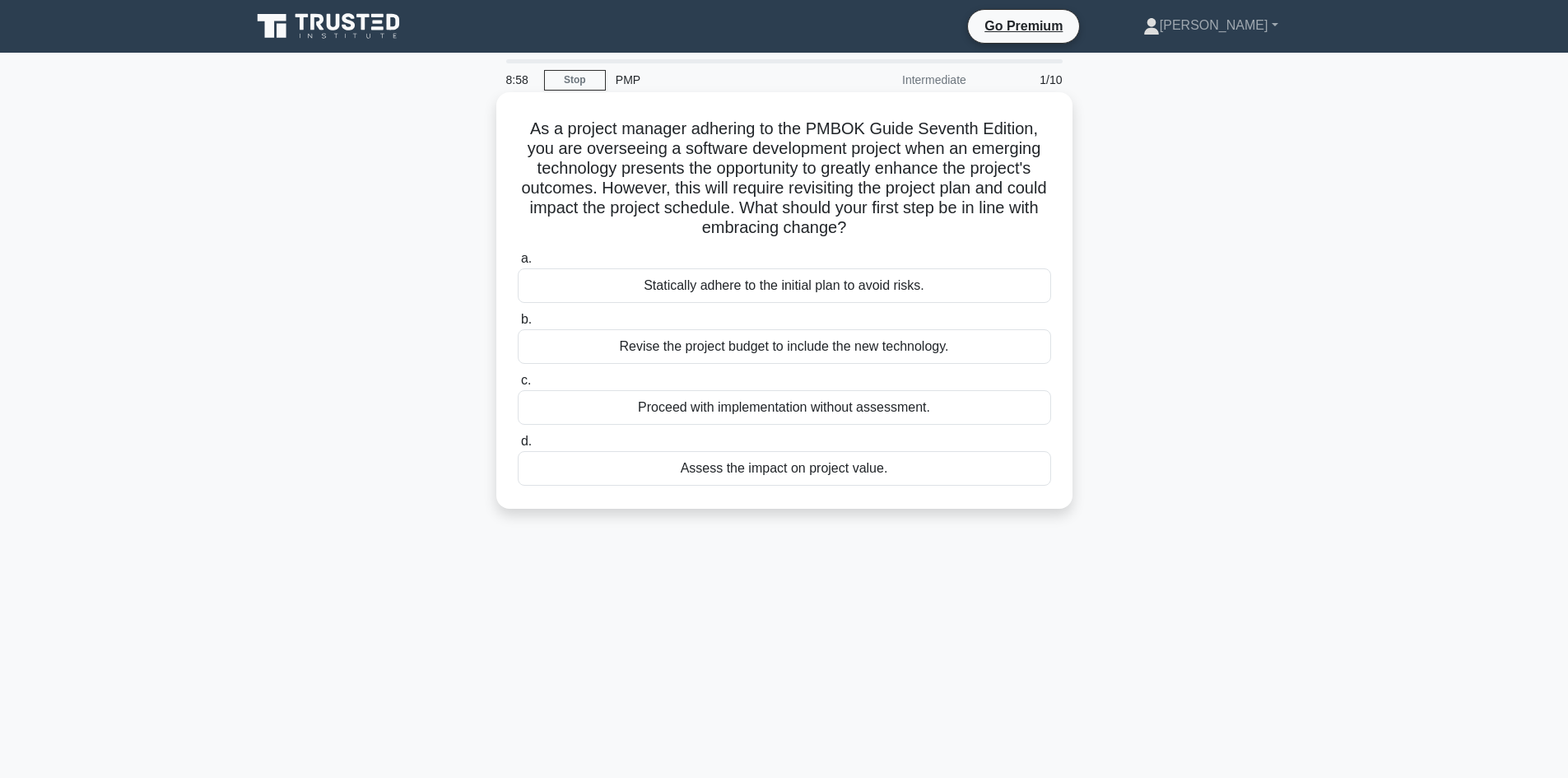
click at [792, 469] on div "Assess the impact on project value." at bounding box center [784, 468] width 534 height 35
click at [517, 447] on input "d. Assess the impact on project value." at bounding box center [517, 441] width 0 height 11
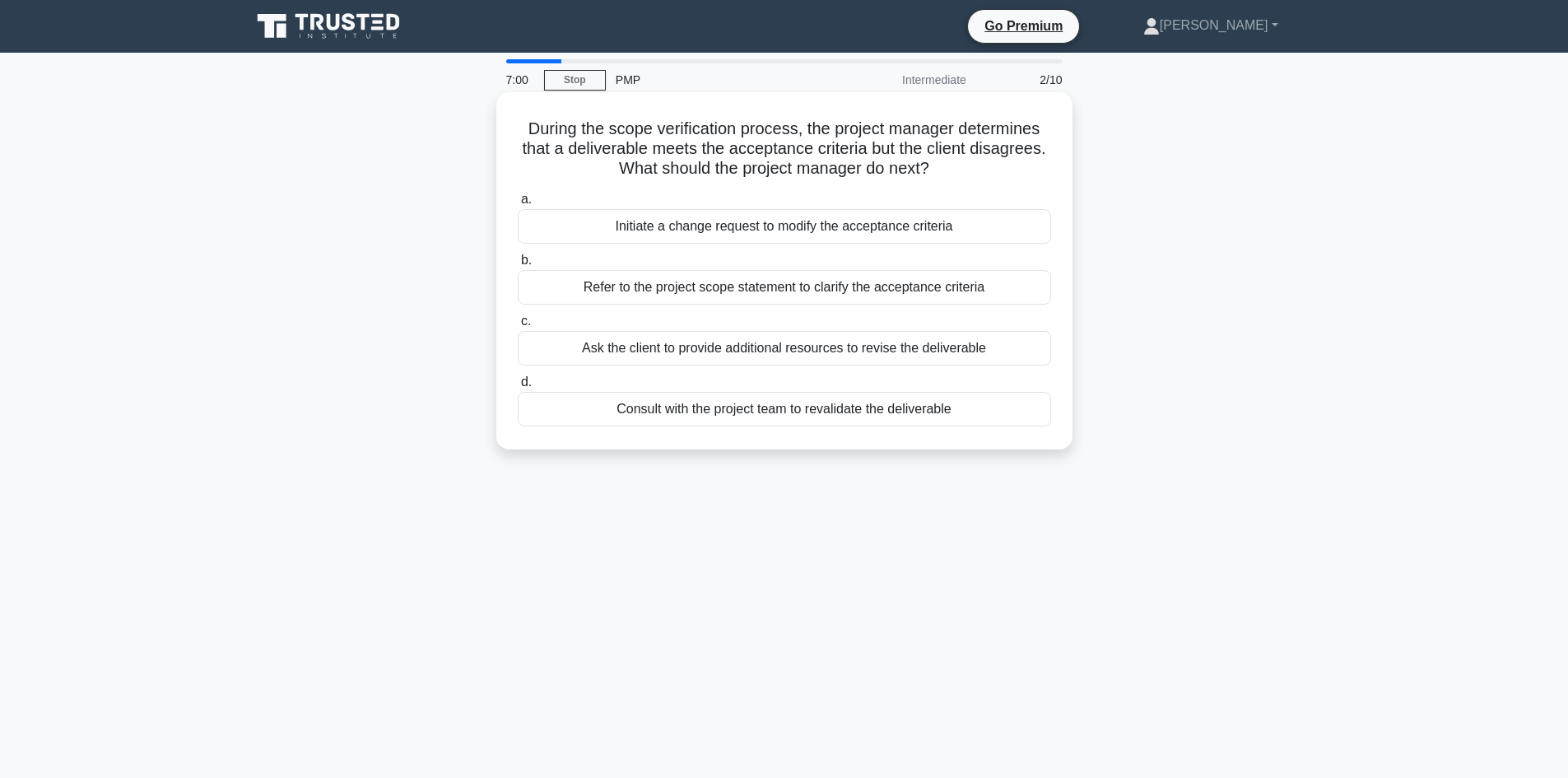
click at [752, 297] on div "Refer to the project scope statement to clarify the acceptance criteria" at bounding box center [784, 287] width 534 height 35
click at [517, 265] on input "b. Refer to the project scope statement to clarify the acceptance criteria" at bounding box center [517, 261] width 0 height 11
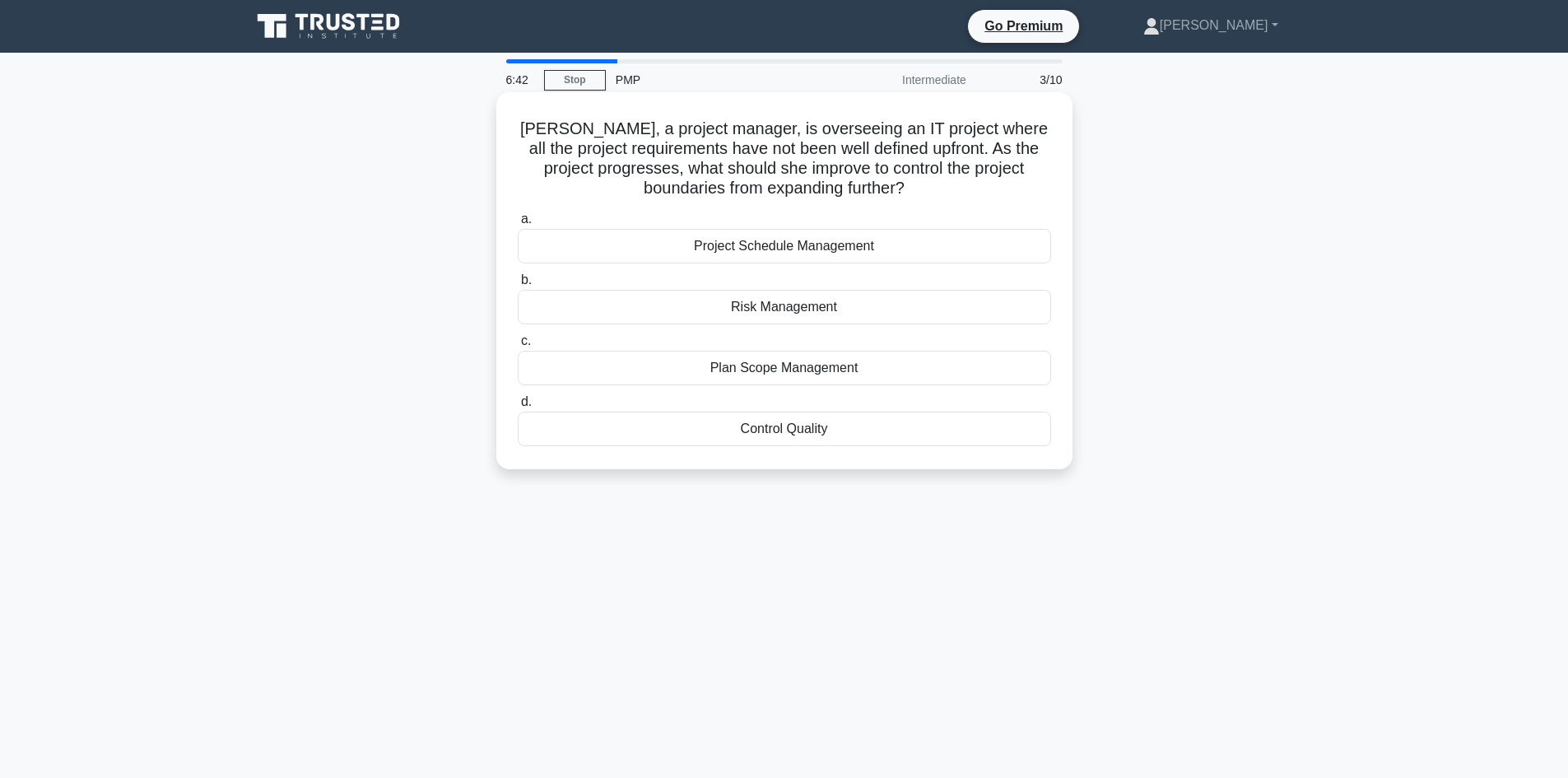
click at [776, 379] on div "Plan Scope Management" at bounding box center [784, 368] width 534 height 35
click at [517, 347] on input "c. Plan Scope Management" at bounding box center [517, 341] width 0 height 11
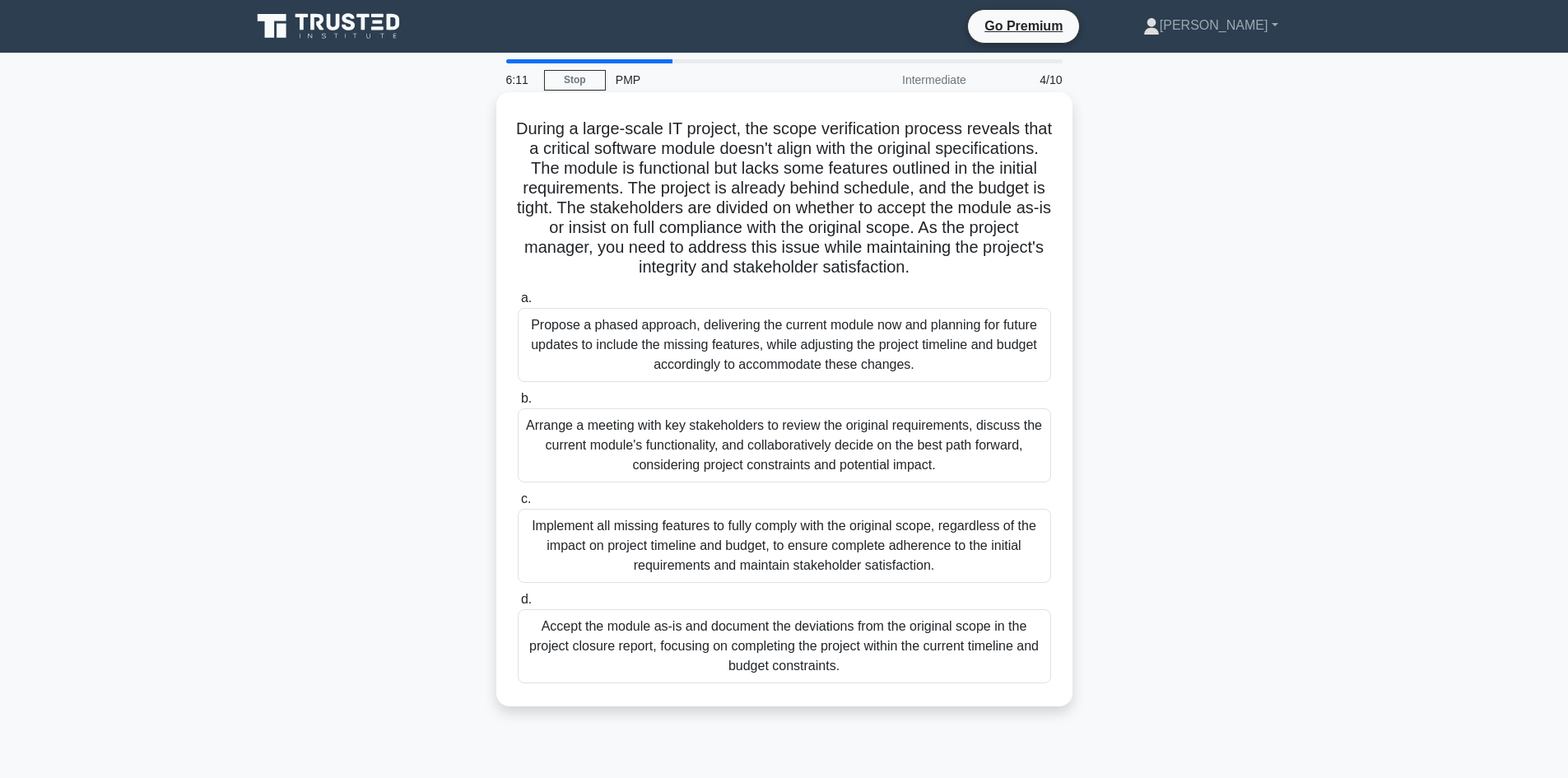
click at [659, 431] on div "Arrange a meeting with key stakeholders to review the original requirements, di…" at bounding box center [784, 444] width 534 height 74
click at [517, 404] on input "b. Arrange a meeting with key stakeholders to review the original requirements,…" at bounding box center [517, 399] width 0 height 11
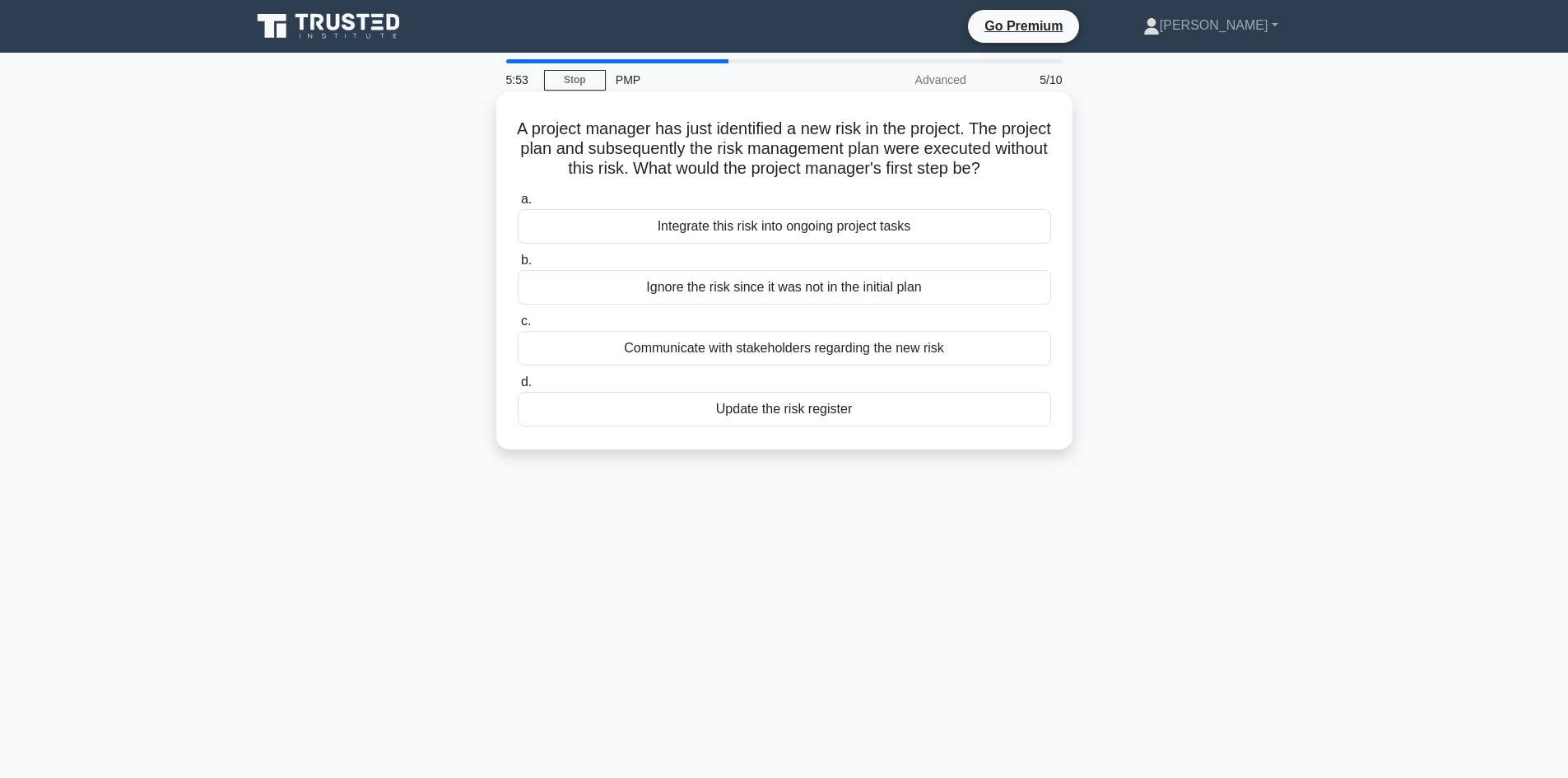
click at [748, 426] on div "Update the risk register" at bounding box center [784, 409] width 534 height 35
click at [517, 388] on input "d. Update the risk register" at bounding box center [517, 382] width 0 height 11
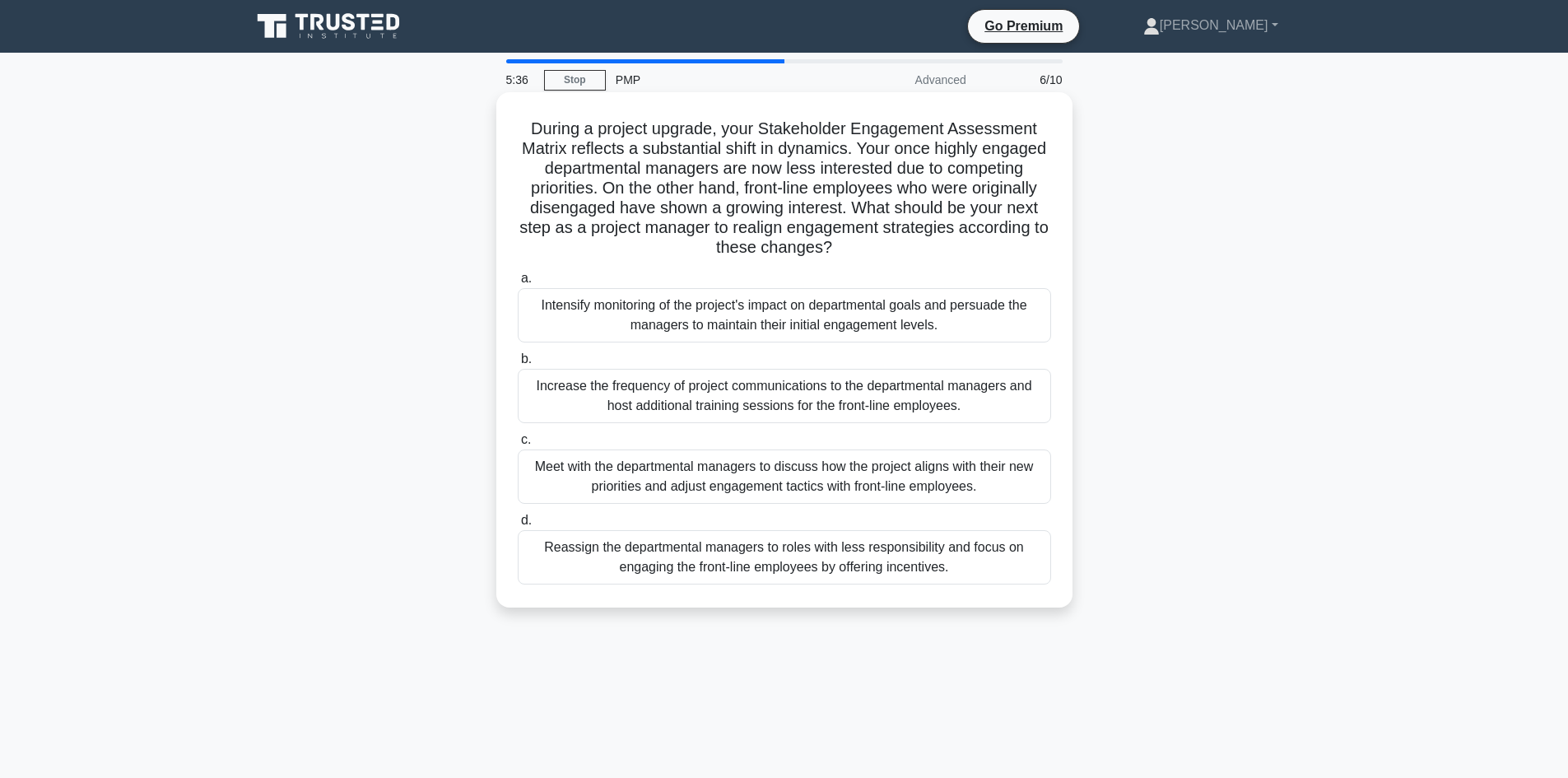
click at [696, 467] on div "Meet with the departmental managers to discuss how the project aligns with thei…" at bounding box center [784, 477] width 534 height 55
click at [517, 445] on input "c. Meet with the departmental managers to discuss how the project aligns with t…" at bounding box center [517, 440] width 0 height 11
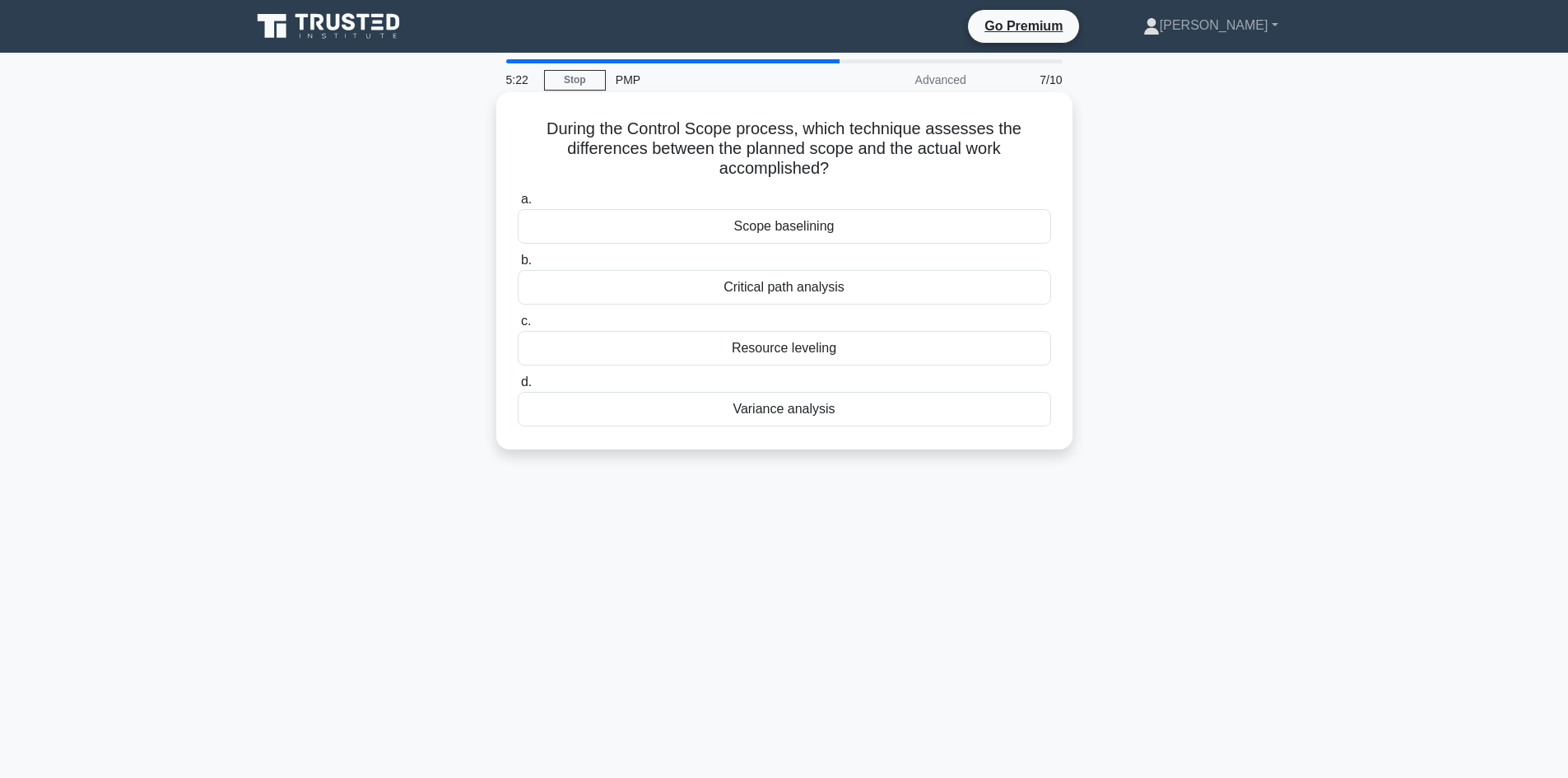
click at [755, 416] on div "Variance analysis" at bounding box center [784, 409] width 534 height 35
click at [517, 388] on input "d. Variance analysis" at bounding box center [517, 382] width 0 height 11
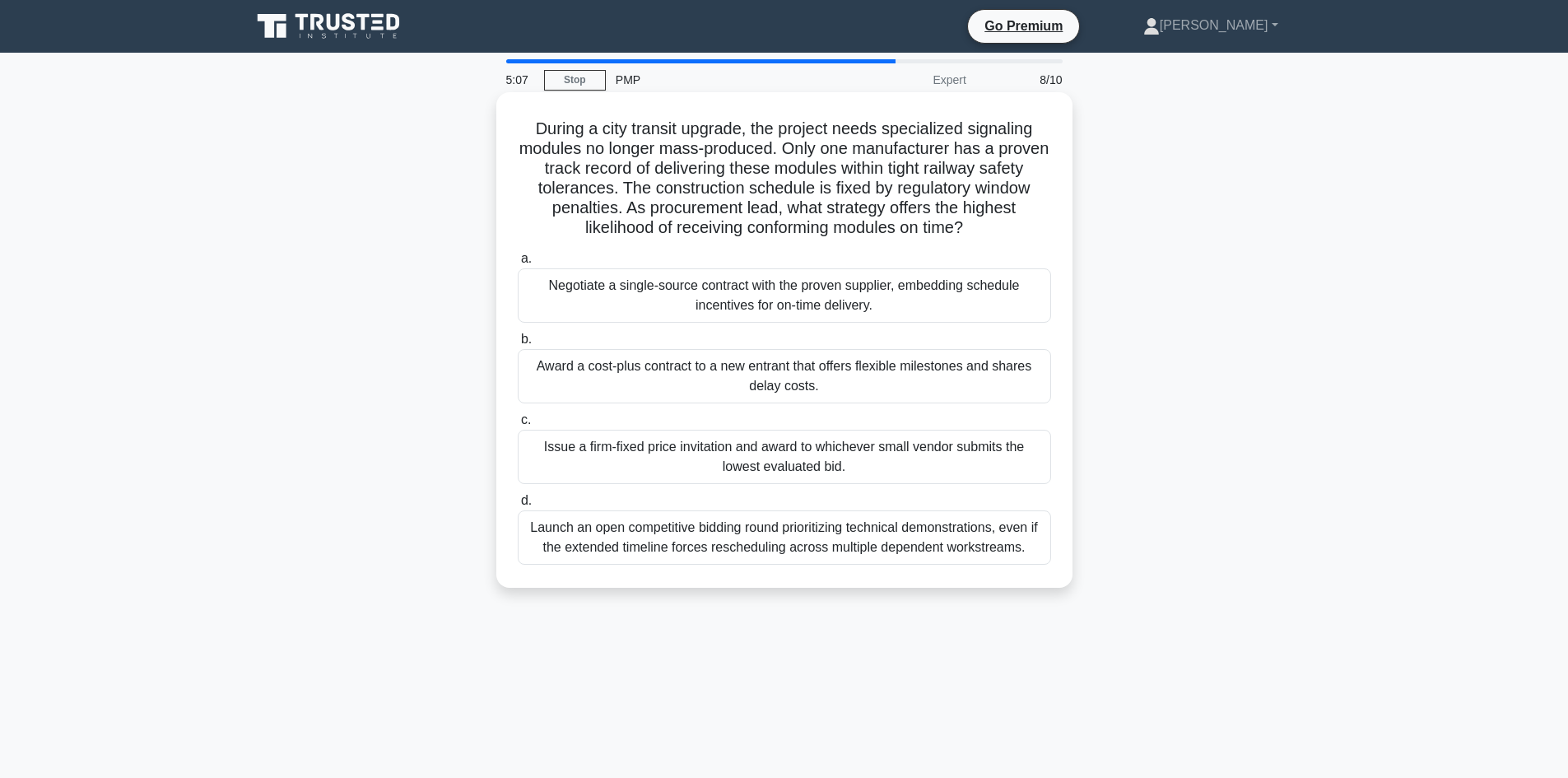
click at [711, 298] on div "Negotiate a single-source contract with the proven supplier, embedding schedule…" at bounding box center [784, 296] width 534 height 55
click at [517, 265] on input "a. Negotiate a single-source contract with the proven supplier, embedding sched…" at bounding box center [517, 259] width 0 height 11
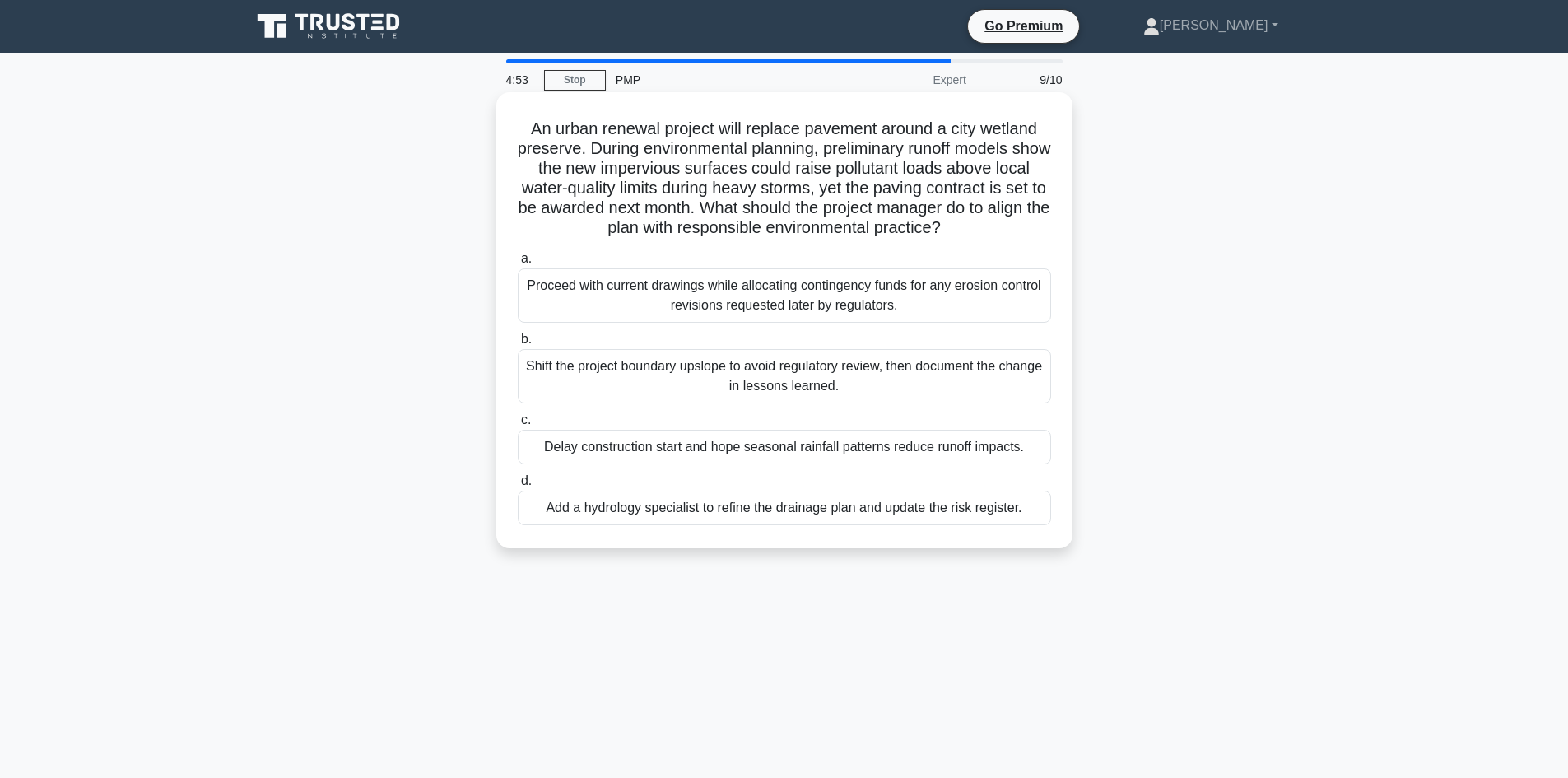
click at [698, 511] on div "Add a hydrology specialist to refine the drainage plan and update the risk regi…" at bounding box center [784, 508] width 534 height 35
click at [517, 486] on input "d. Add a hydrology specialist to refine the drainage plan and update the risk r…" at bounding box center [517, 481] width 0 height 11
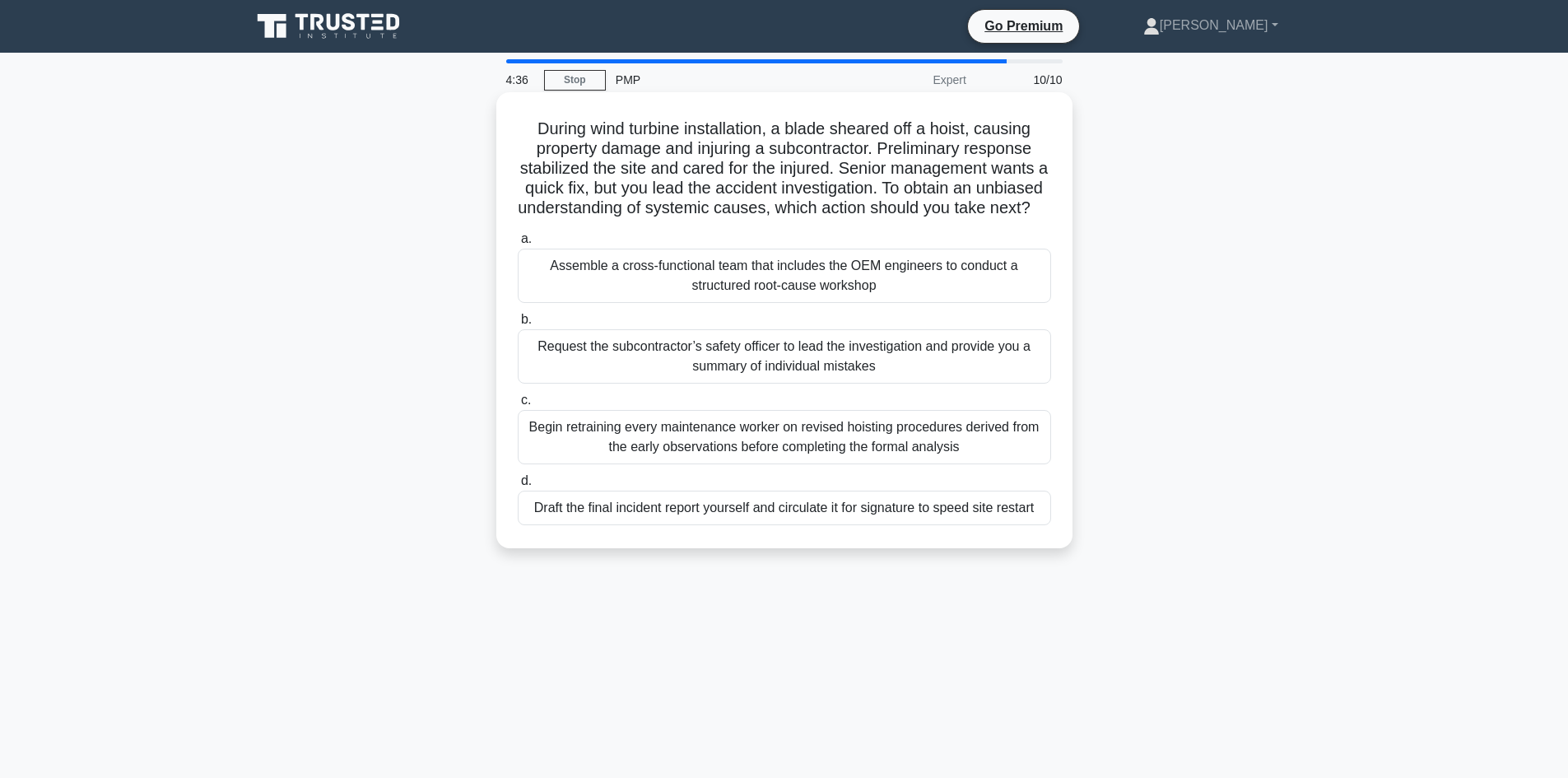
click at [778, 286] on div "Assemble a cross-functional team that includes the OEM engineers to conduct a s…" at bounding box center [784, 275] width 534 height 55
click at [517, 244] on input "a. Assemble a cross-functional team that includes the OEM engineers to conduct …" at bounding box center [517, 239] width 0 height 11
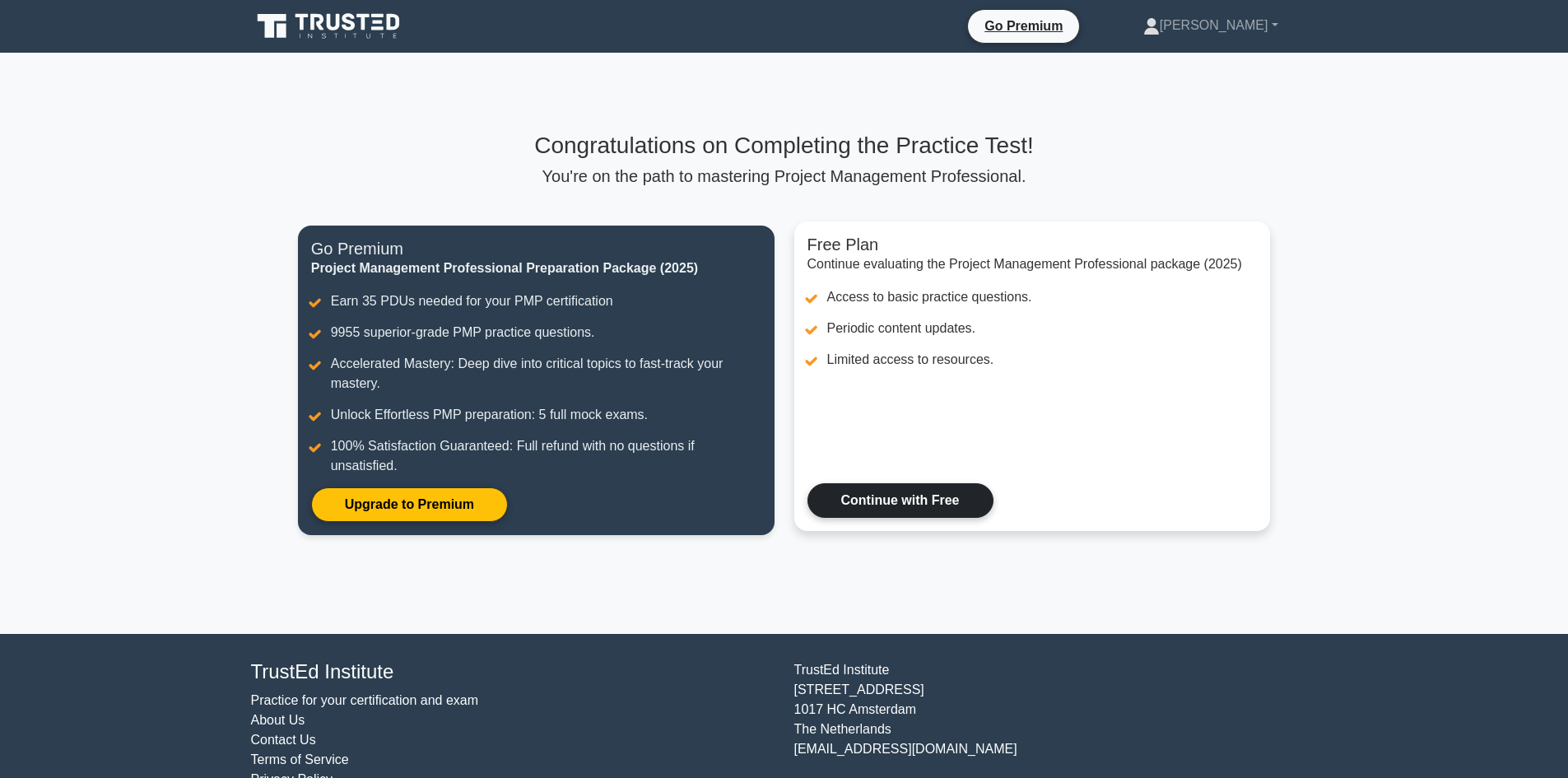
click at [918, 505] on link "Continue with Free" at bounding box center [900, 501] width 186 height 35
